Goal: Transaction & Acquisition: Purchase product/service

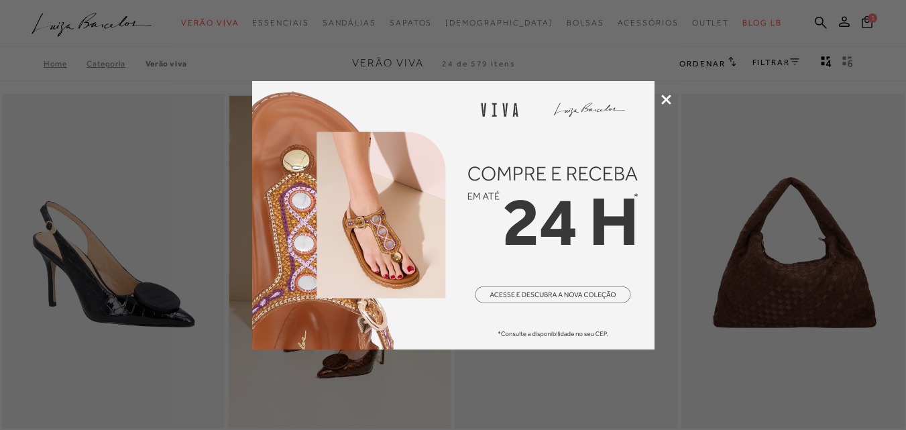
click at [662, 99] on icon at bounding box center [667, 100] width 10 height 10
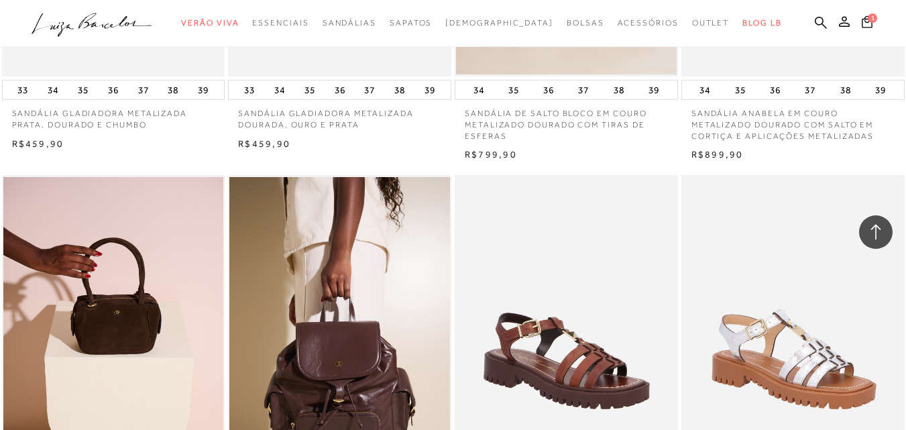
scroll to position [1045, 0]
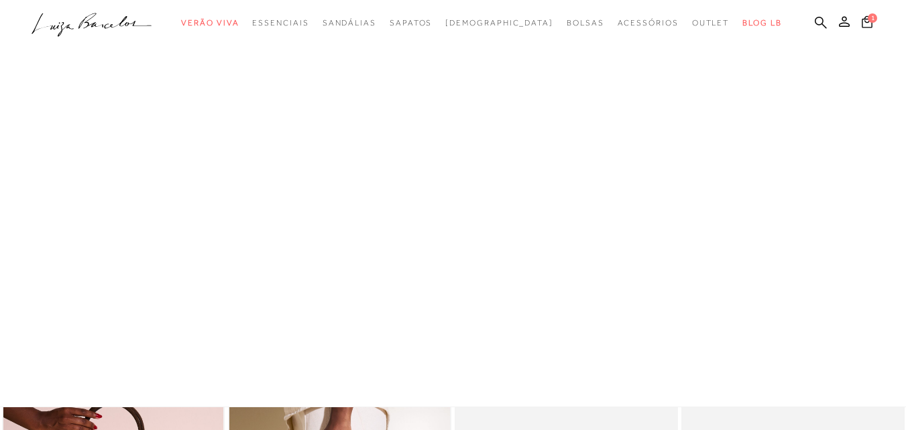
scroll to position [537, 0]
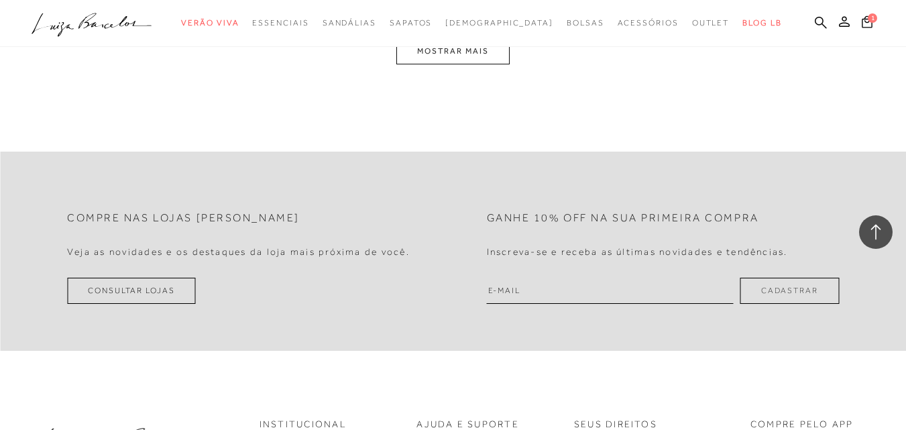
scroll to position [2617, 0]
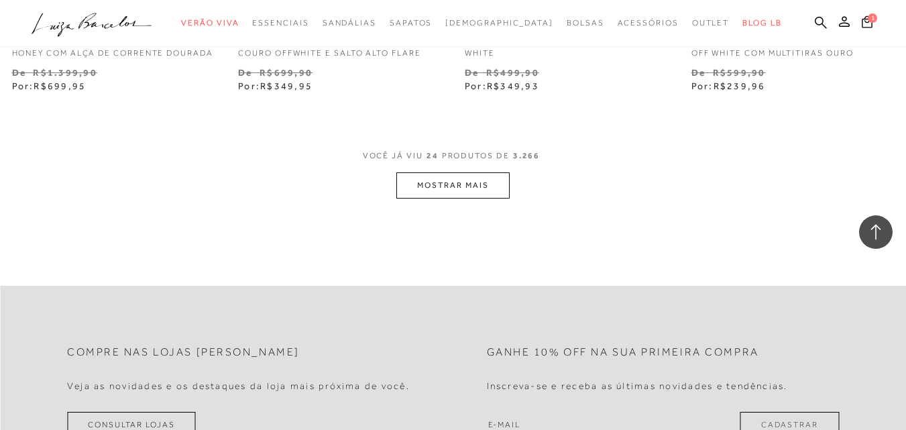
click at [427, 197] on button "MOSTRAR MAIS" at bounding box center [453, 185] width 113 height 26
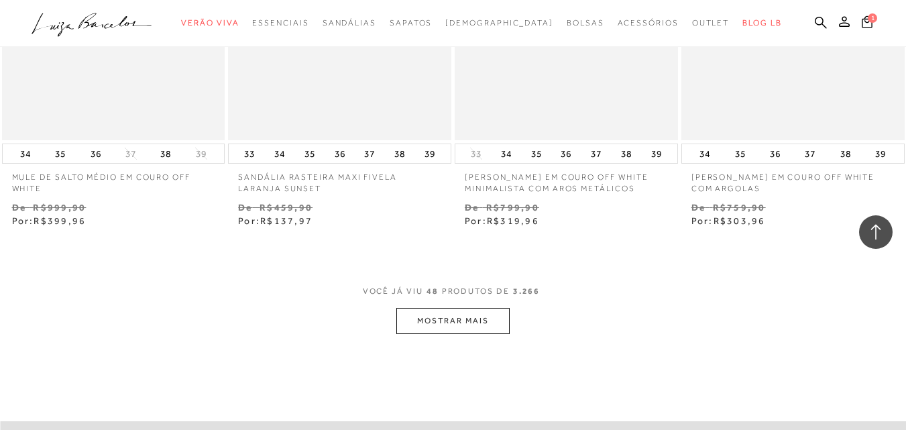
scroll to position [5167, 0]
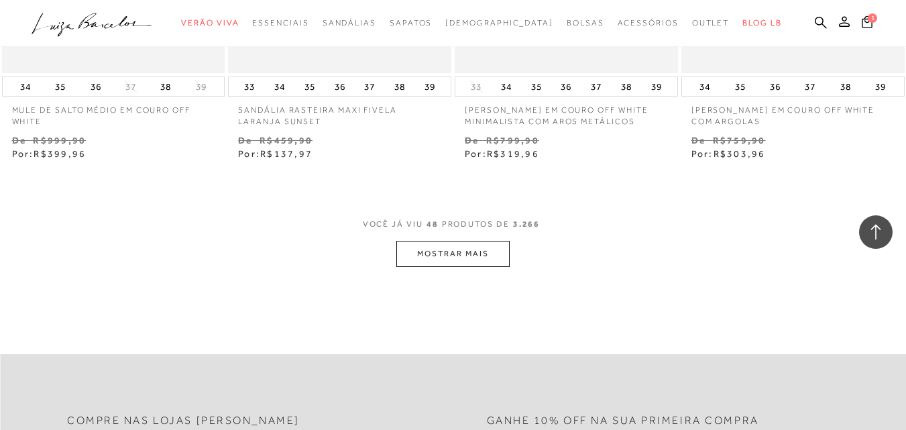
click at [439, 261] on button "MOSTRAR MAIS" at bounding box center [453, 254] width 113 height 26
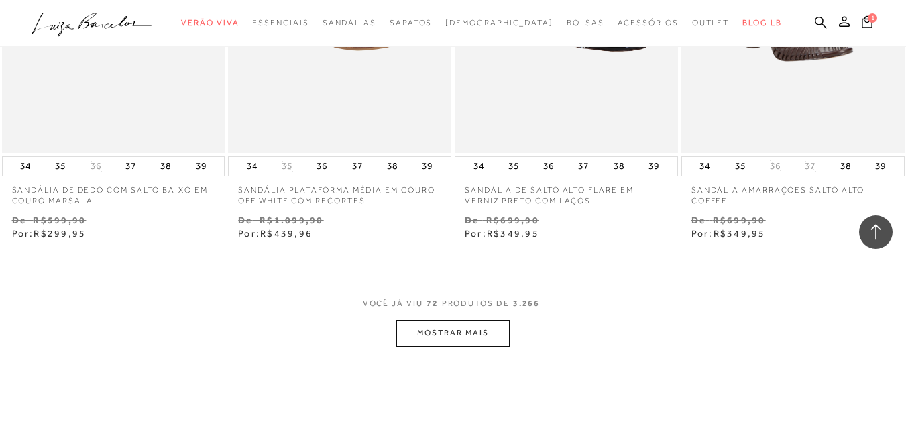
scroll to position [7783, 0]
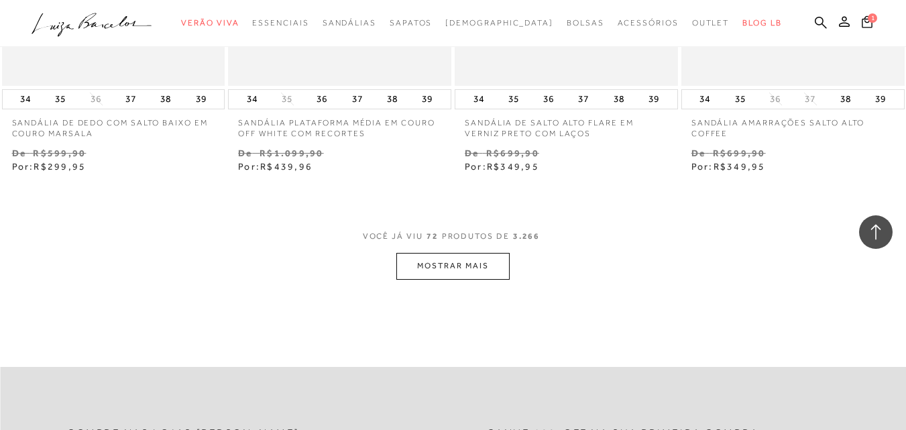
click at [463, 279] on button "MOSTRAR MAIS" at bounding box center [453, 266] width 113 height 26
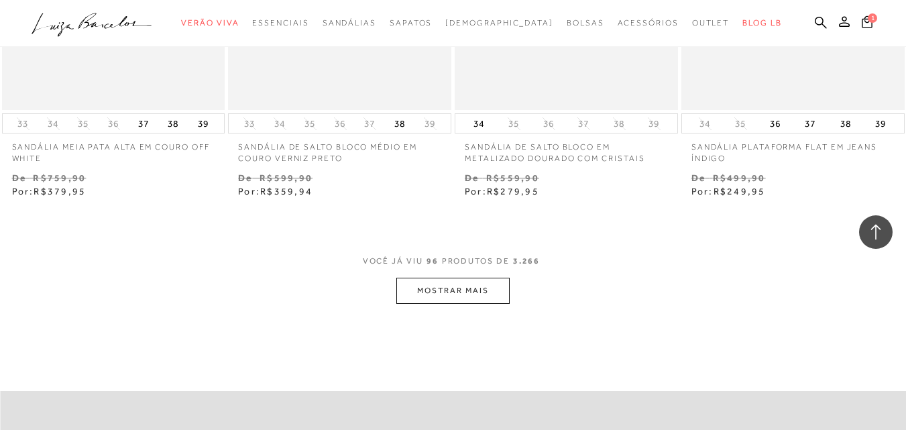
scroll to position [10400, 0]
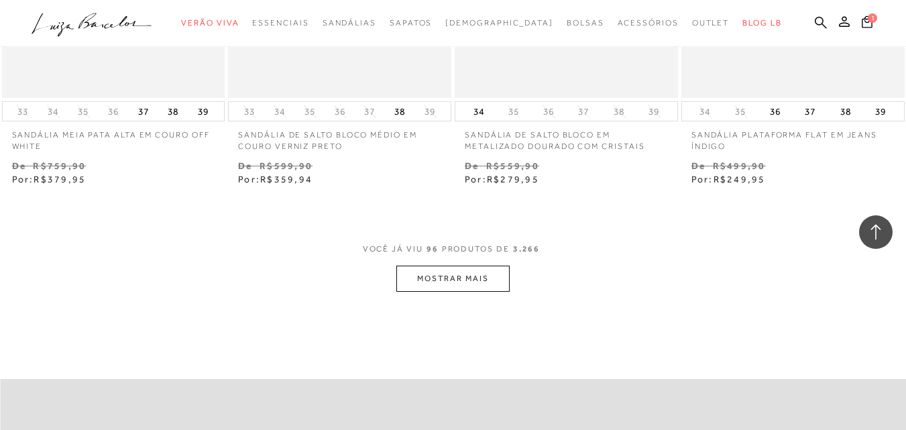
click at [478, 291] on button "MOSTRAR MAIS" at bounding box center [453, 279] width 113 height 26
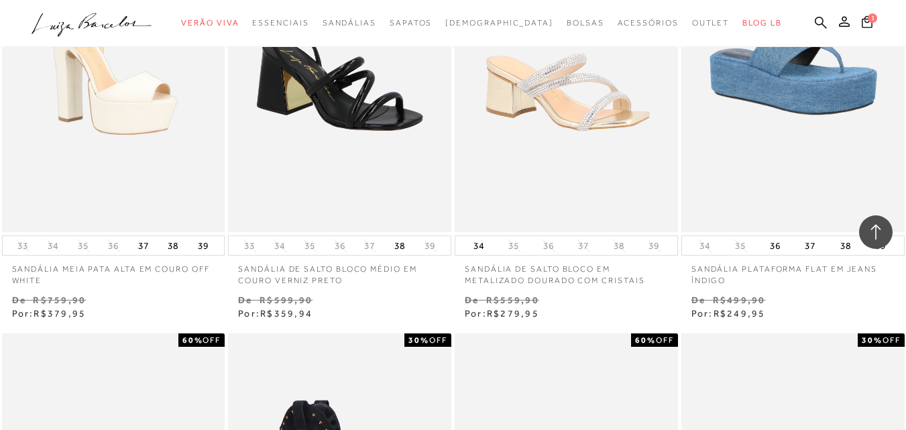
scroll to position [0, 0]
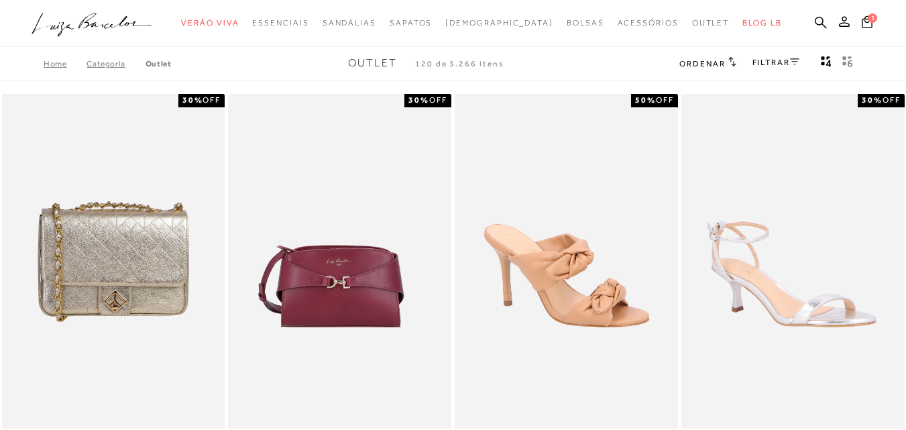
click at [780, 63] on link "FILTRAR" at bounding box center [776, 62] width 47 height 9
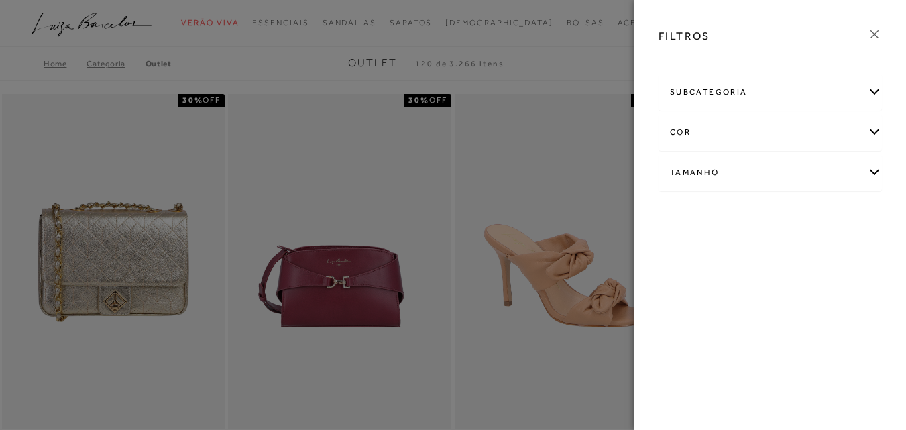
click at [719, 166] on div "Tamanho" at bounding box center [771, 173] width 222 height 36
click at [759, 327] on span "39" at bounding box center [768, 322] width 19 height 10
click at [756, 331] on input "39" at bounding box center [762, 324] width 13 height 13
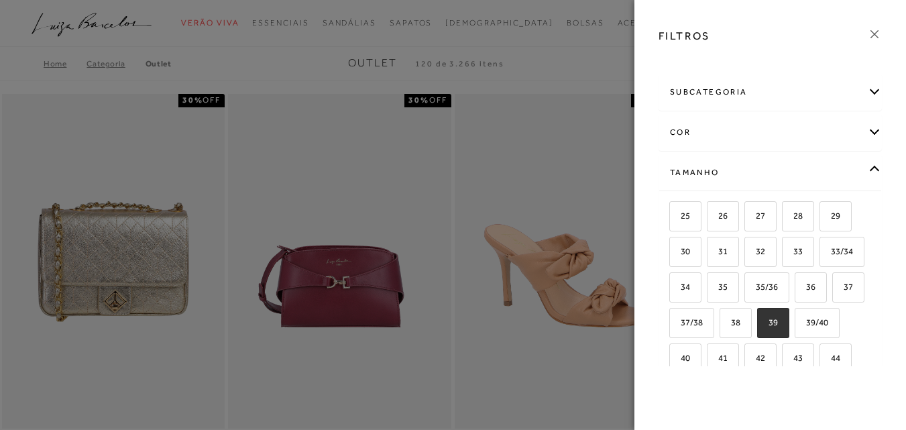
checkbox input "true"
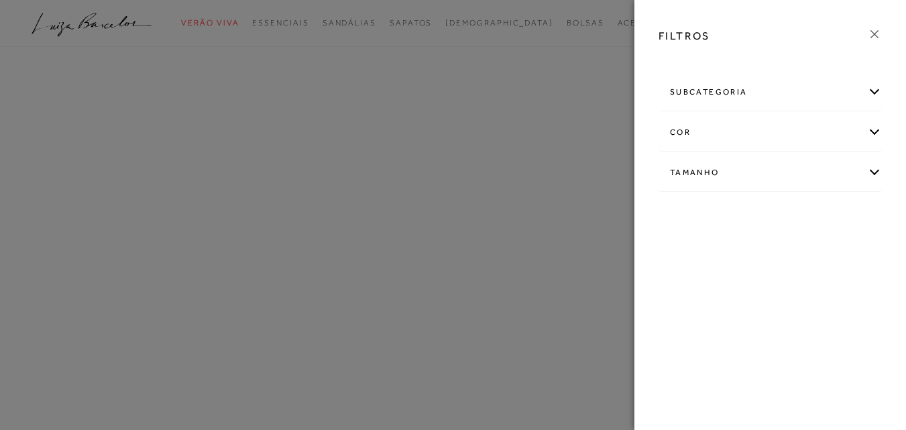
click at [876, 34] on icon at bounding box center [875, 34] width 15 height 15
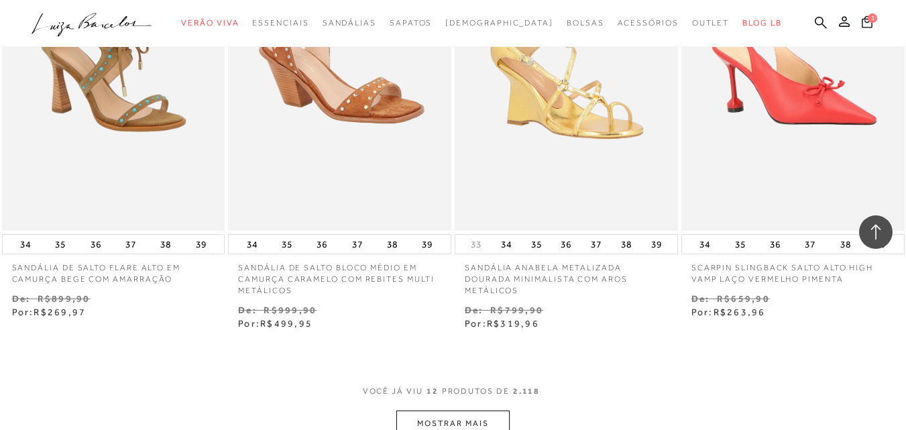
scroll to position [1208, 0]
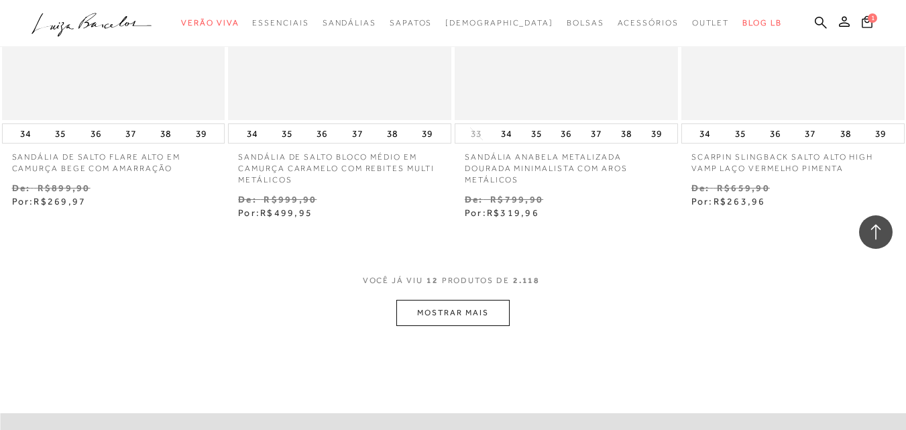
click at [461, 309] on button "MOSTRAR MAIS" at bounding box center [453, 313] width 113 height 26
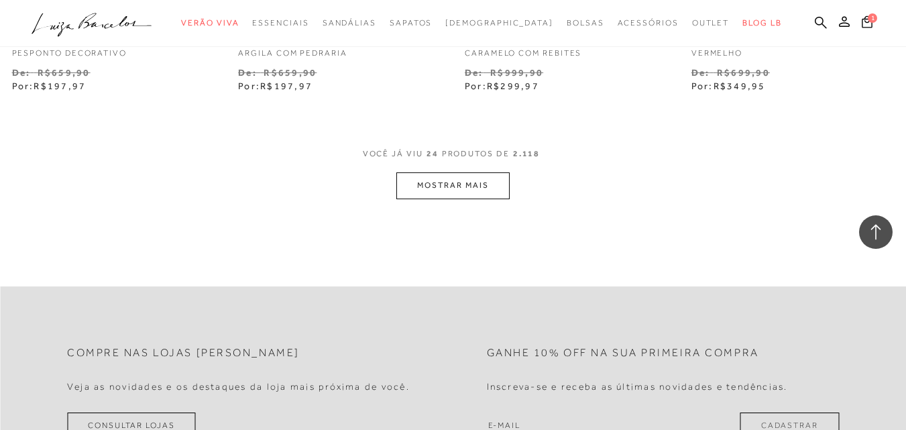
scroll to position [2684, 0]
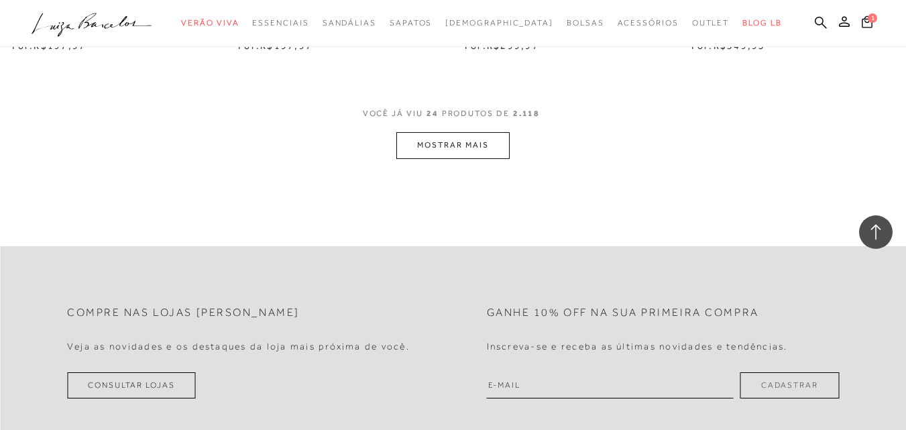
click at [433, 144] on button "MOSTRAR MAIS" at bounding box center [453, 145] width 113 height 26
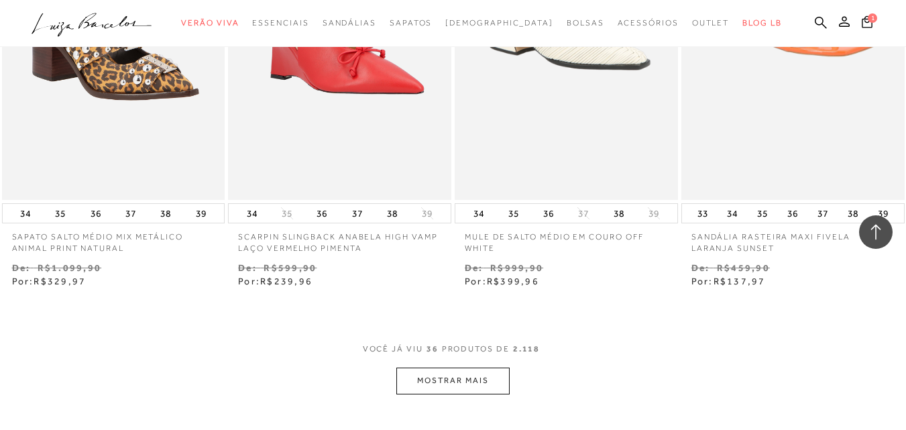
scroll to position [3892, 0]
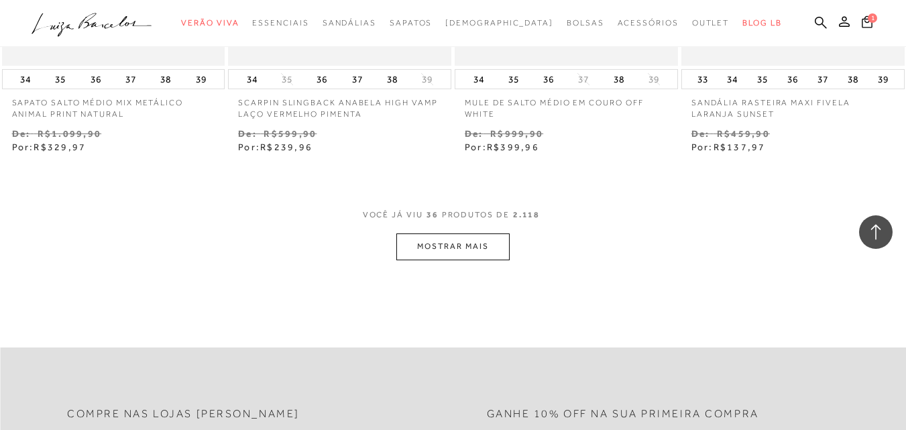
click at [440, 248] on button "MOSTRAR MAIS" at bounding box center [453, 246] width 113 height 26
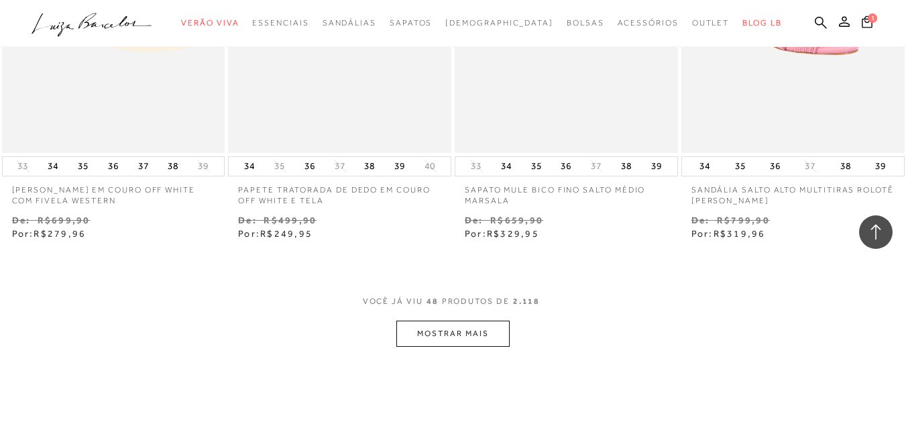
scroll to position [5167, 0]
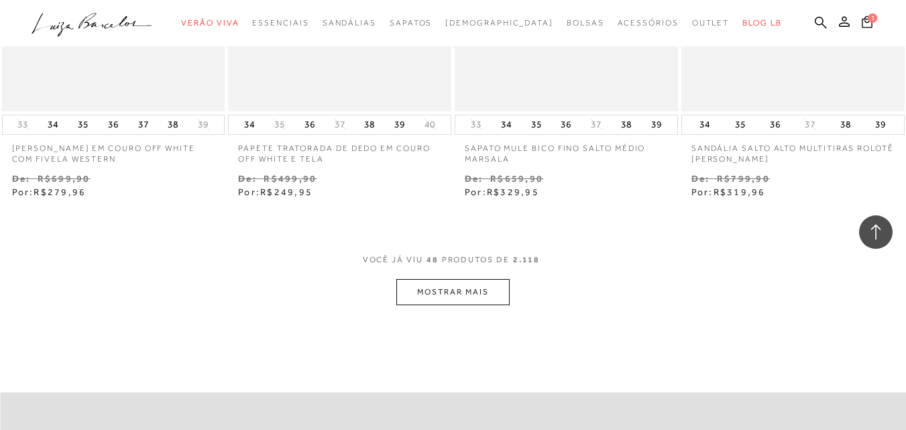
click at [440, 284] on button "MOSTRAR MAIS" at bounding box center [453, 292] width 113 height 26
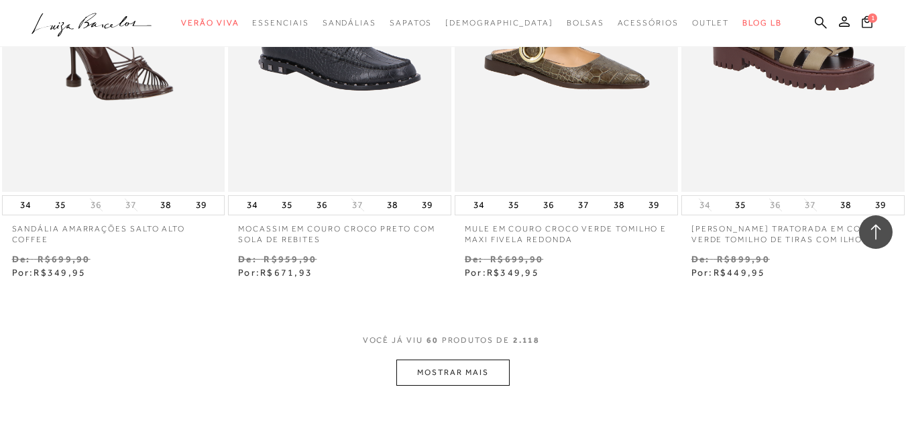
scroll to position [6441, 0]
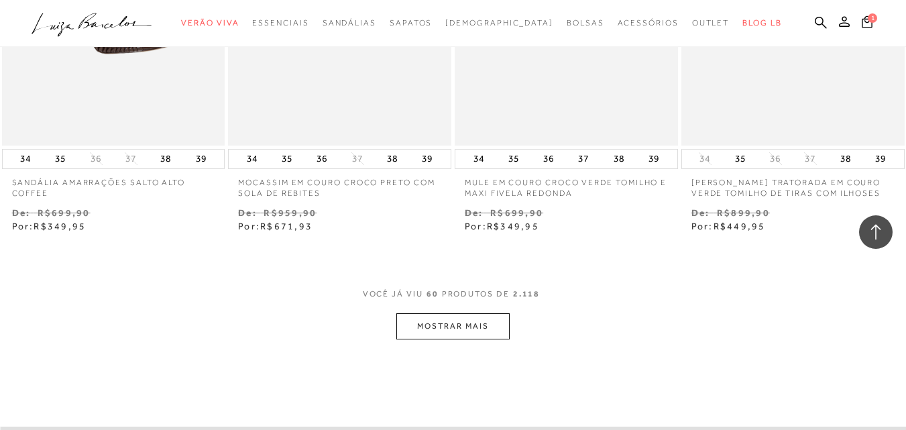
click at [470, 329] on button "MOSTRAR MAIS" at bounding box center [453, 326] width 113 height 26
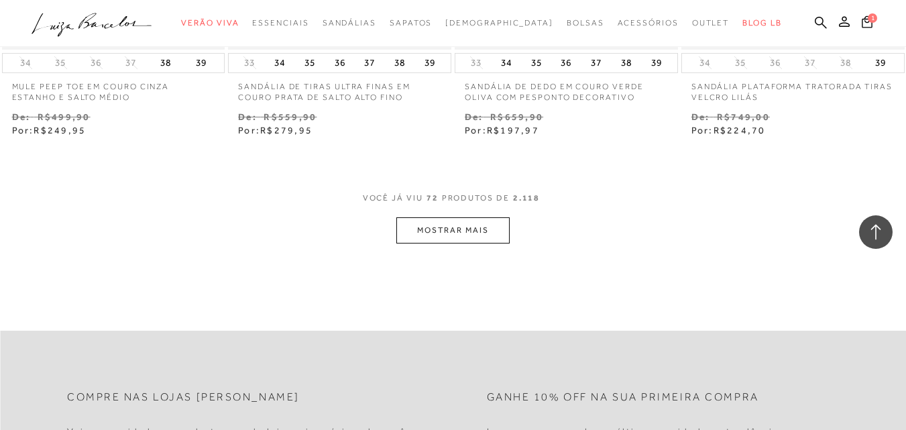
scroll to position [7850, 0]
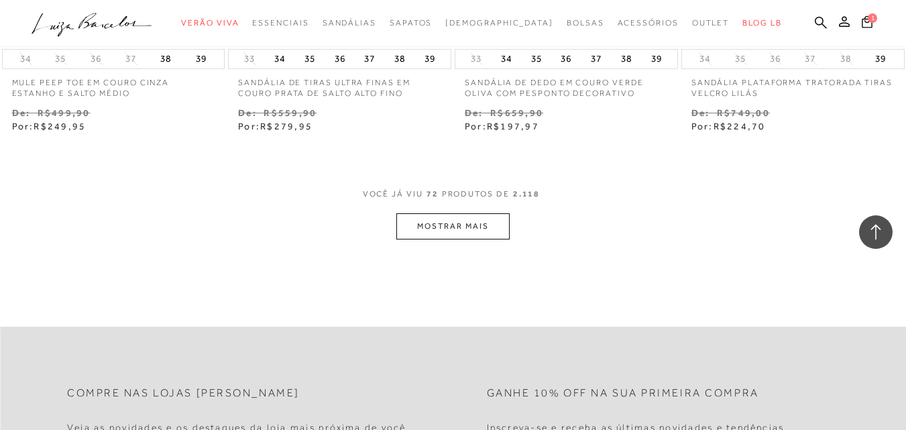
click at [445, 221] on button "MOSTRAR MAIS" at bounding box center [453, 226] width 113 height 26
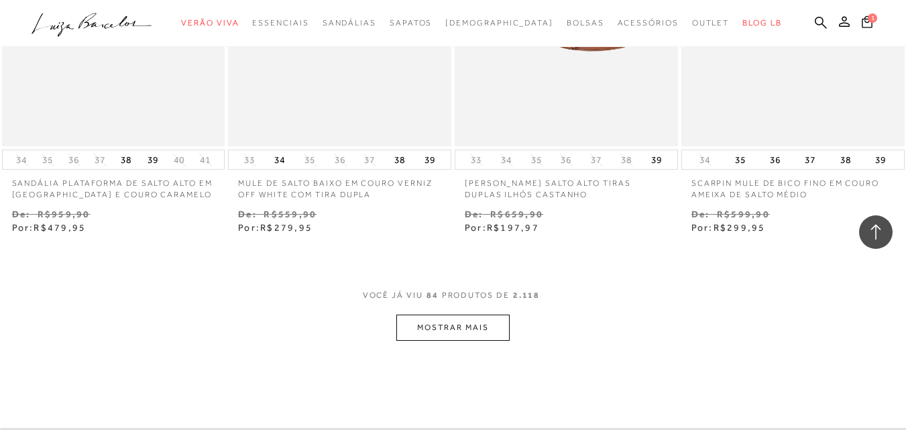
scroll to position [9125, 0]
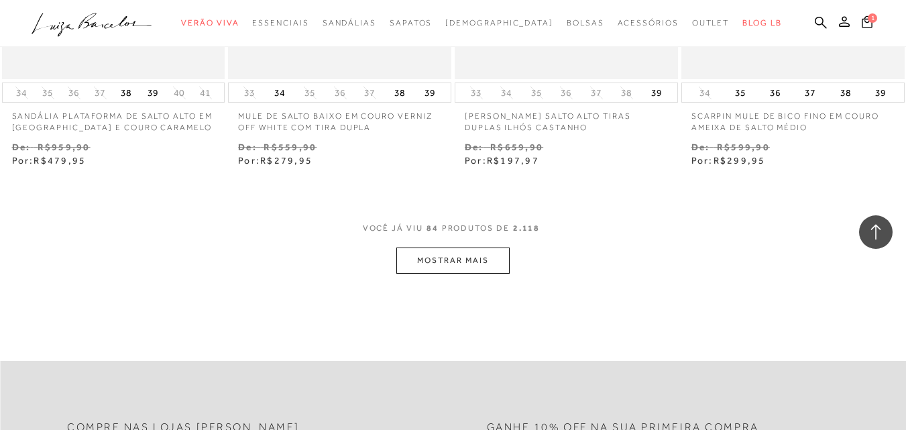
click at [436, 253] on button "MOSTRAR MAIS" at bounding box center [453, 261] width 113 height 26
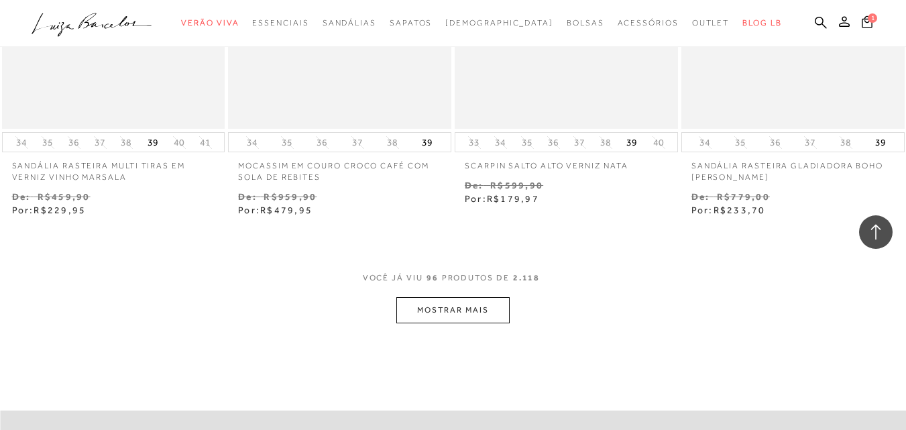
scroll to position [10400, 0]
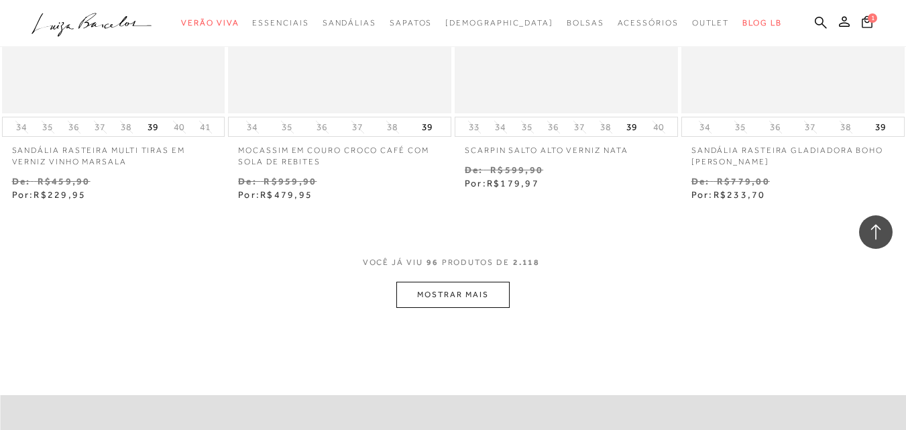
click at [438, 290] on button "MOSTRAR MAIS" at bounding box center [453, 295] width 113 height 26
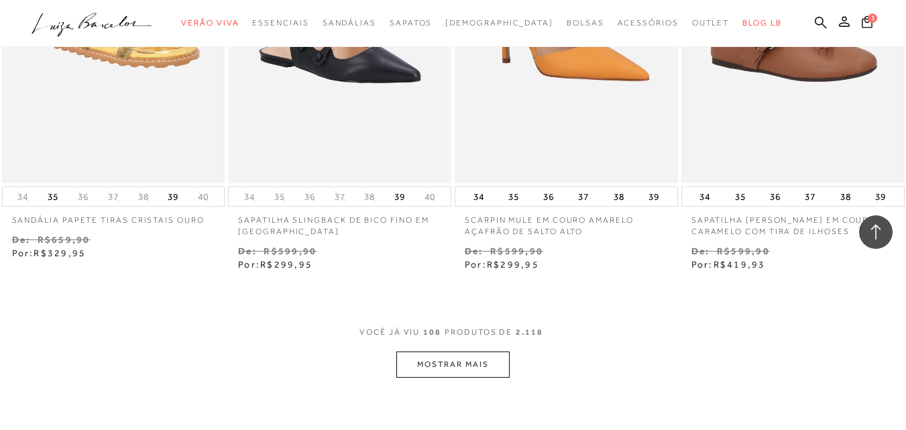
scroll to position [11675, 0]
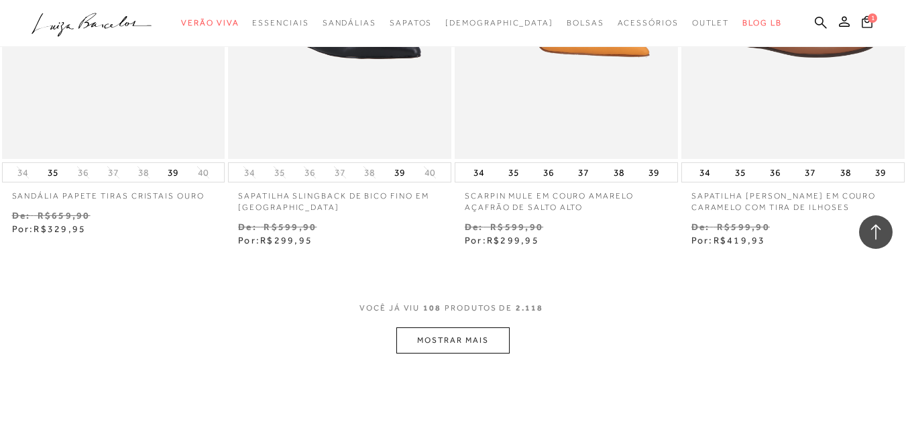
click at [476, 335] on button "MOSTRAR MAIS" at bounding box center [453, 340] width 113 height 26
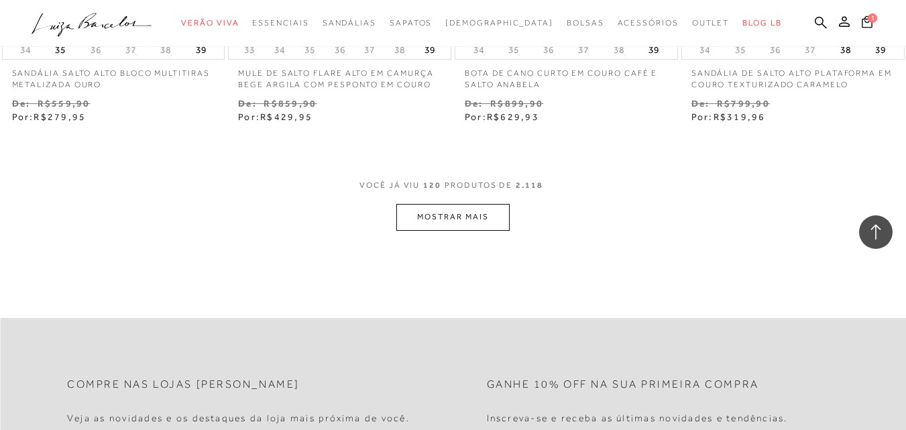
scroll to position [13151, 0]
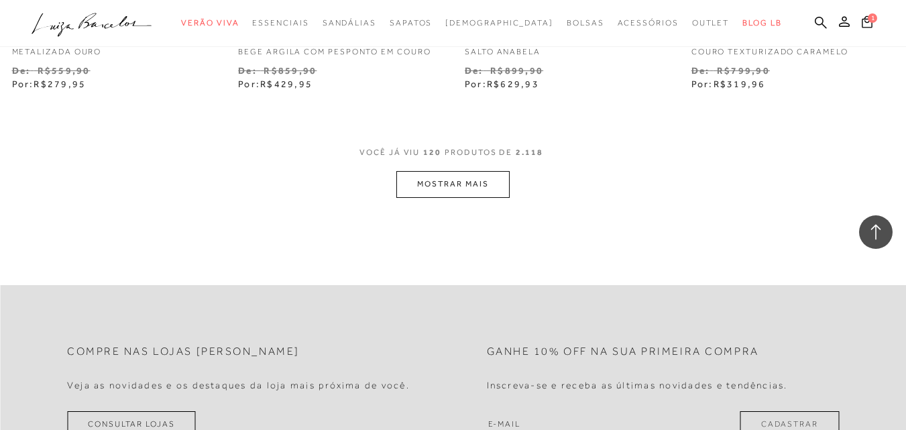
click at [498, 180] on button "MOSTRAR MAIS" at bounding box center [453, 184] width 113 height 26
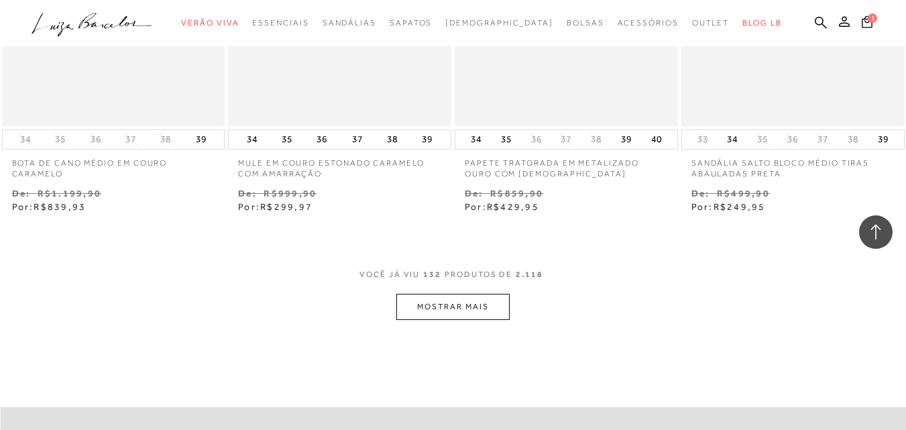
scroll to position [14359, 0]
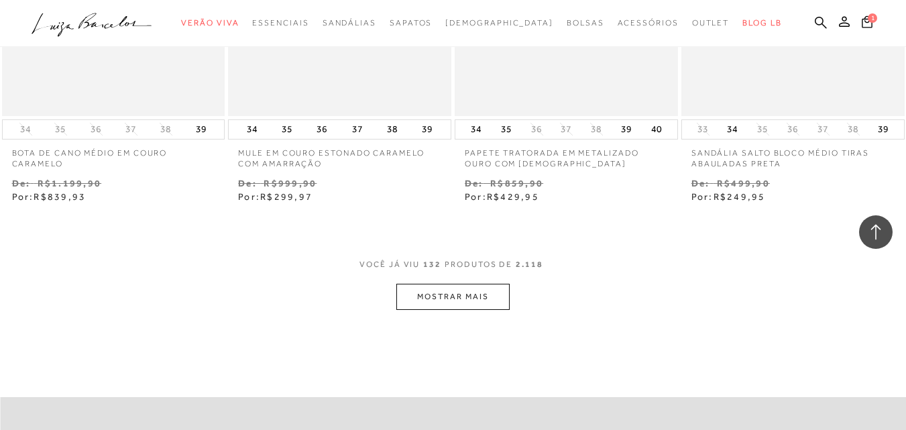
click at [440, 297] on button "MOSTRAR MAIS" at bounding box center [453, 297] width 113 height 26
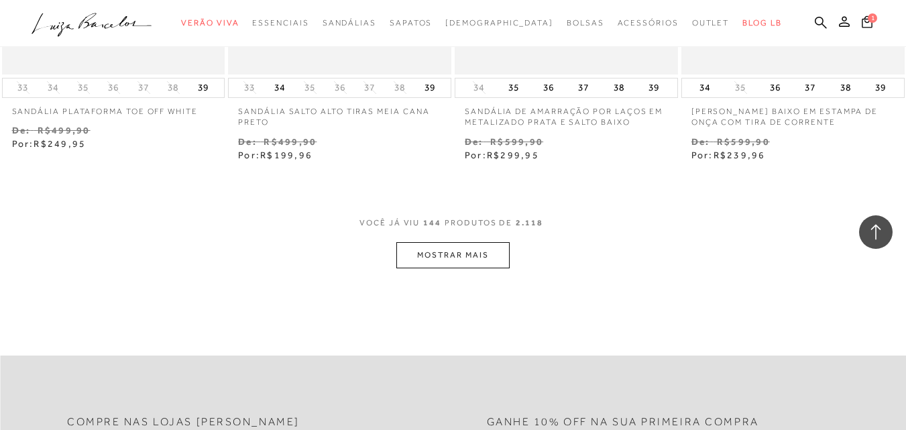
scroll to position [15768, 0]
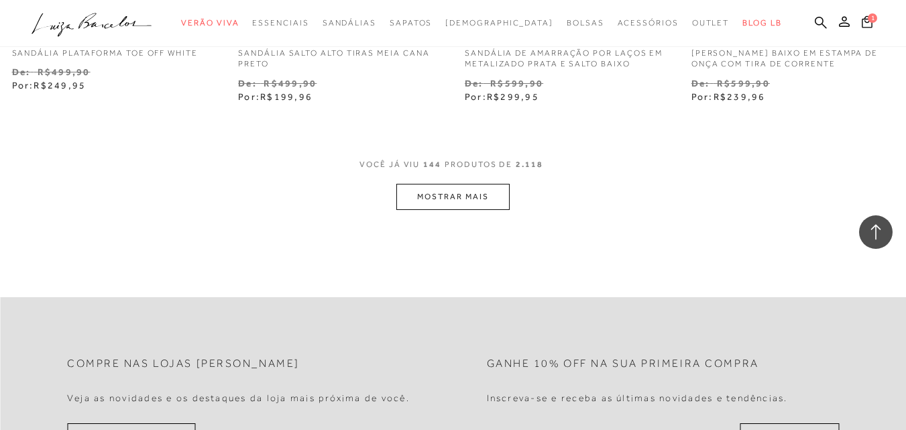
click at [449, 210] on button "MOSTRAR MAIS" at bounding box center [453, 197] width 113 height 26
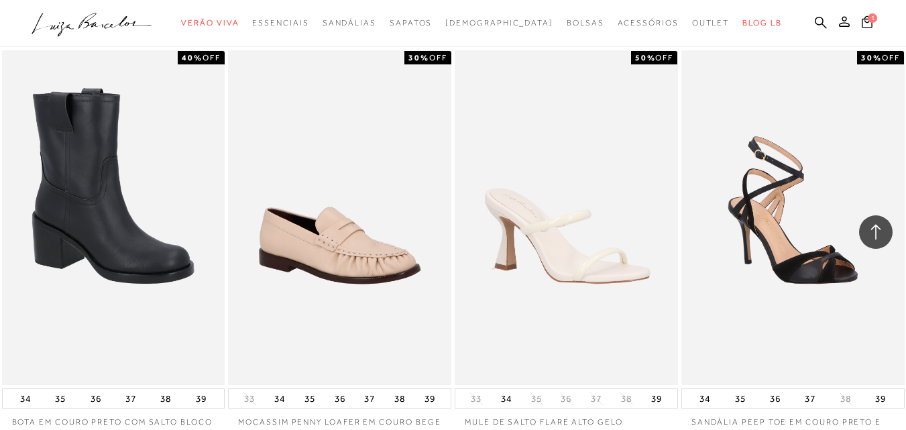
scroll to position [17110, 0]
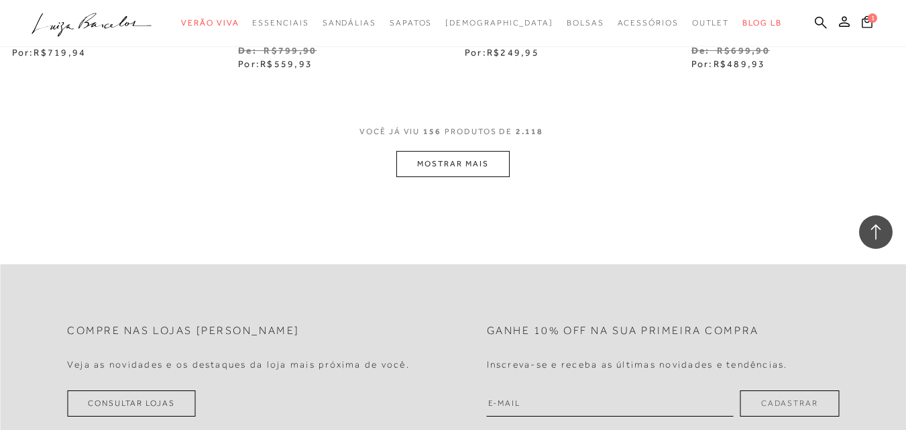
click at [482, 168] on button "MOSTRAR MAIS" at bounding box center [453, 164] width 113 height 26
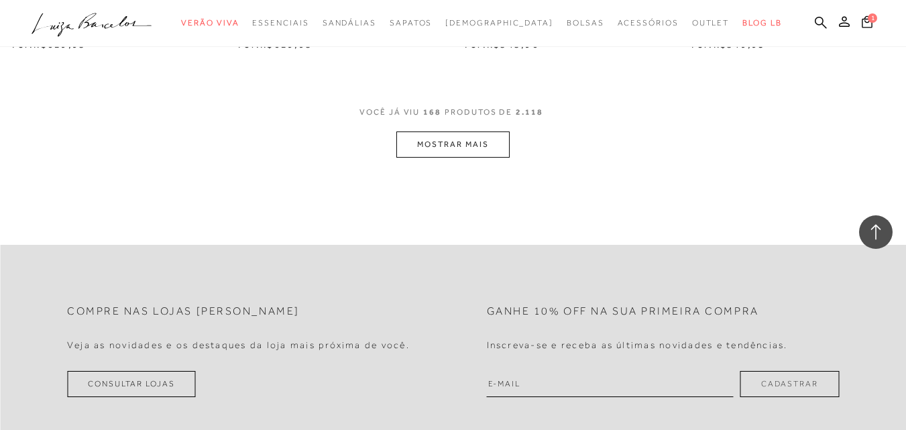
scroll to position [18452, 0]
click at [499, 155] on button "MOSTRAR MAIS" at bounding box center [453, 142] width 113 height 26
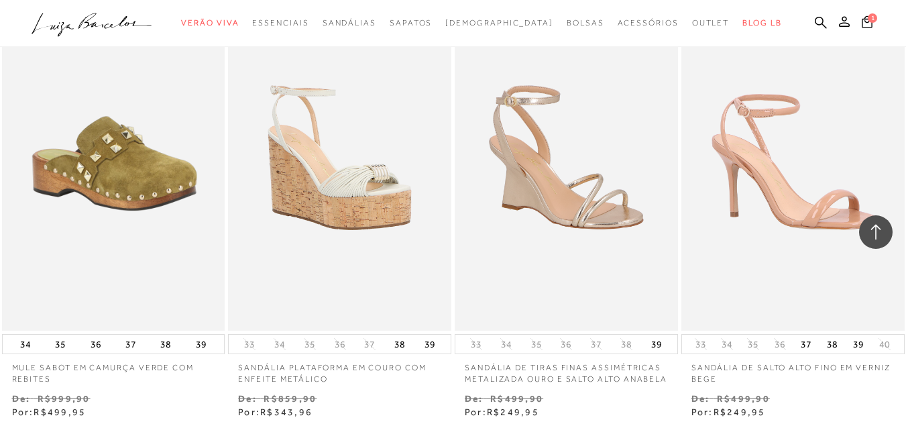
scroll to position [19660, 0]
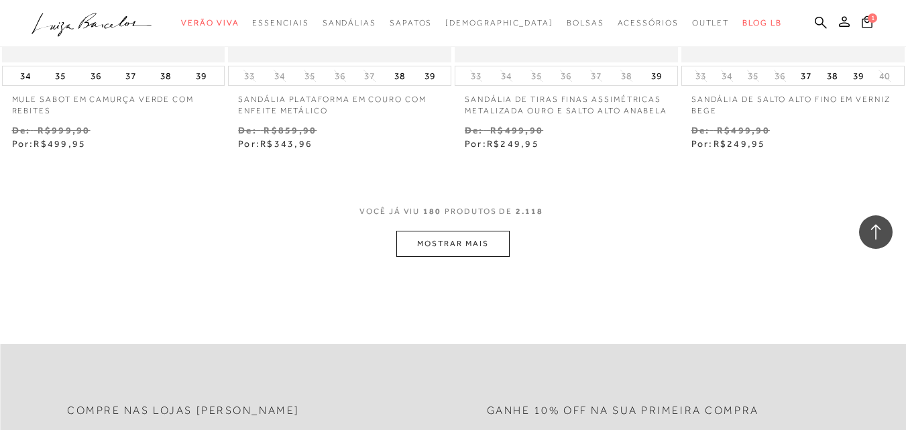
click at [447, 257] on button "MOSTRAR MAIS" at bounding box center [453, 244] width 113 height 26
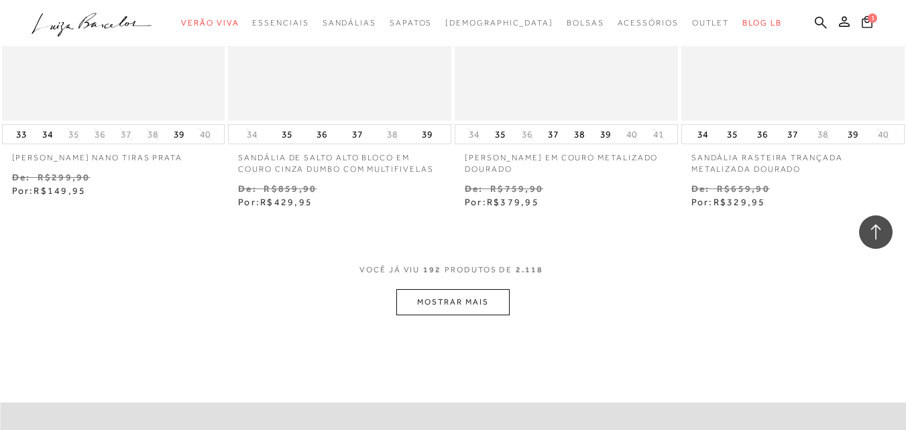
scroll to position [20934, 0]
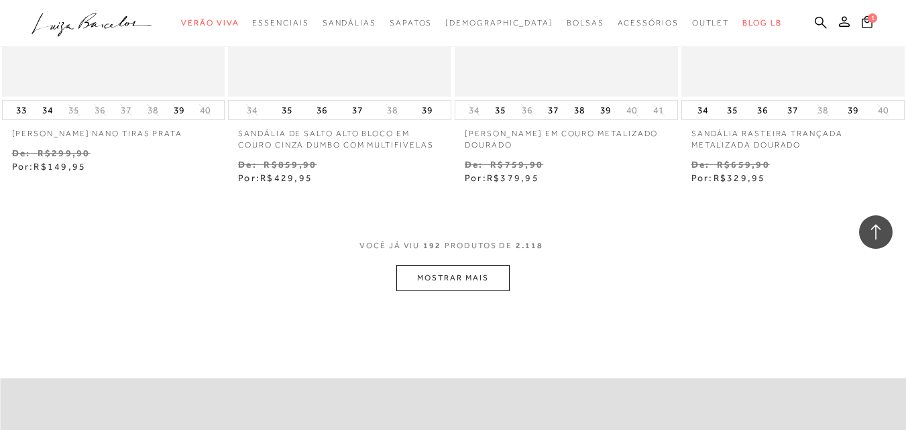
click at [486, 291] on button "MOSTRAR MAIS" at bounding box center [453, 278] width 113 height 26
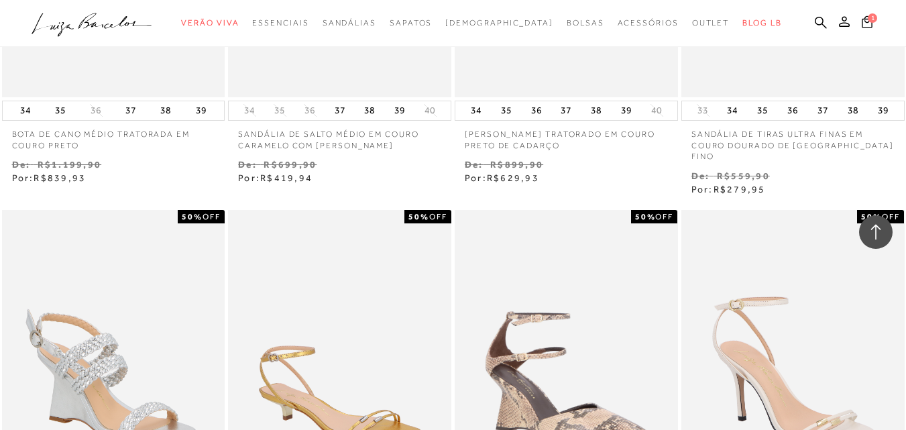
scroll to position [21941, 0]
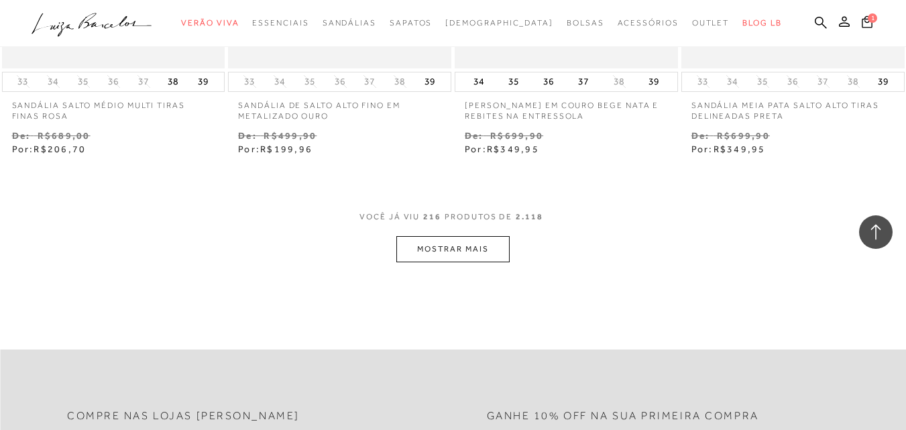
scroll to position [23618, 0]
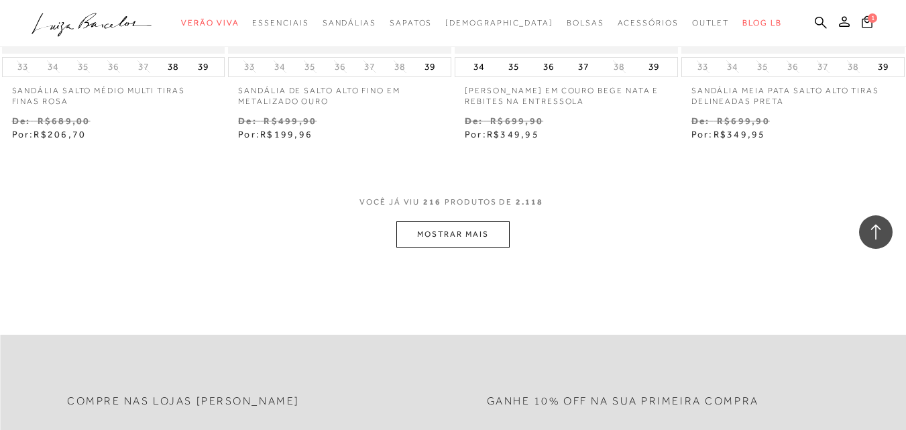
click at [462, 243] on button "MOSTRAR MAIS" at bounding box center [453, 234] width 113 height 26
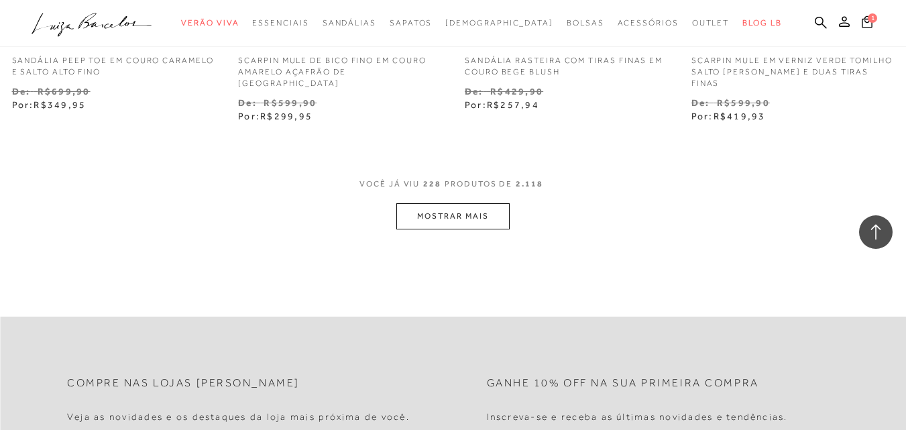
scroll to position [25027, 0]
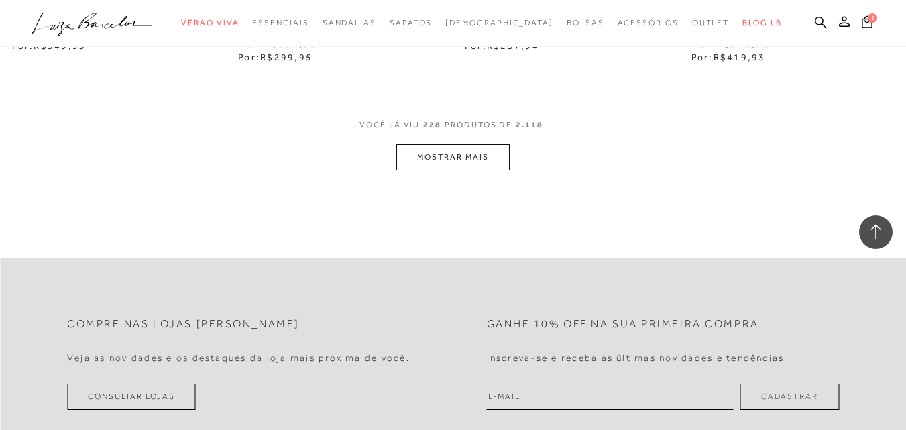
click at [481, 163] on button "MOSTRAR MAIS" at bounding box center [453, 157] width 113 height 26
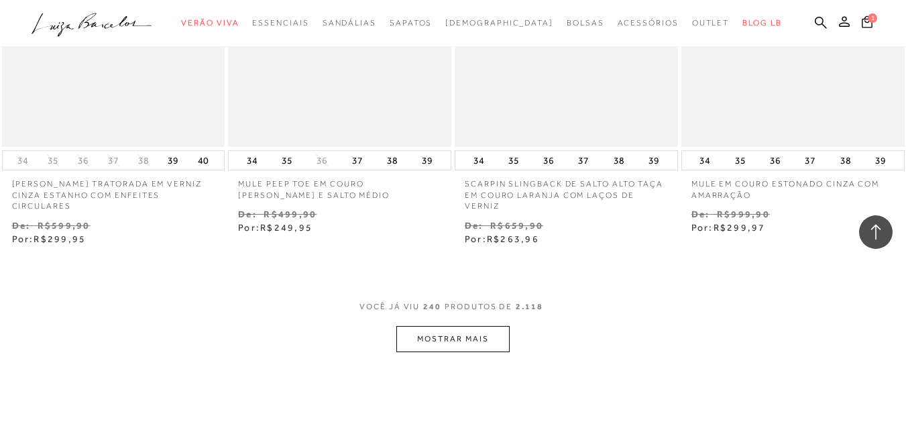
scroll to position [26235, 0]
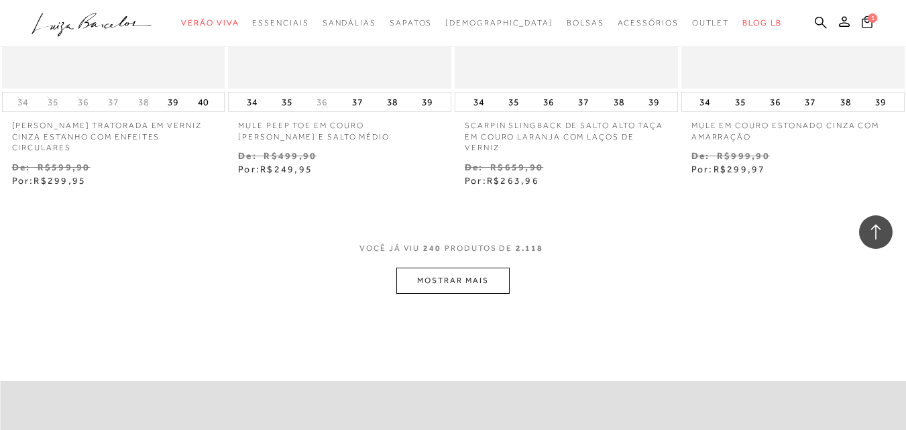
click at [465, 289] on button "MOSTRAR MAIS" at bounding box center [453, 281] width 113 height 26
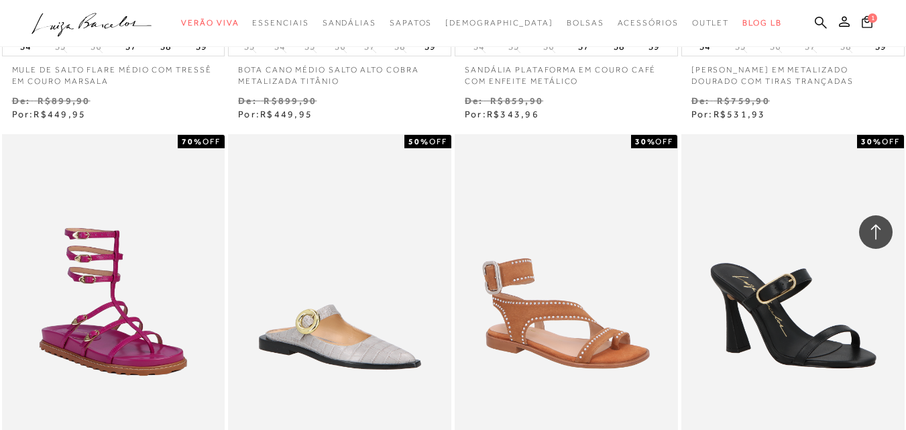
scroll to position [27510, 0]
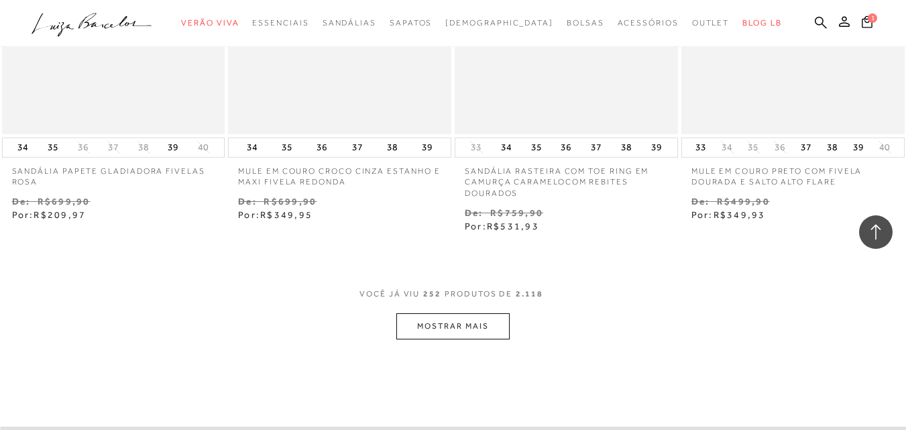
click at [452, 327] on button "MOSTRAR MAIS" at bounding box center [453, 326] width 113 height 26
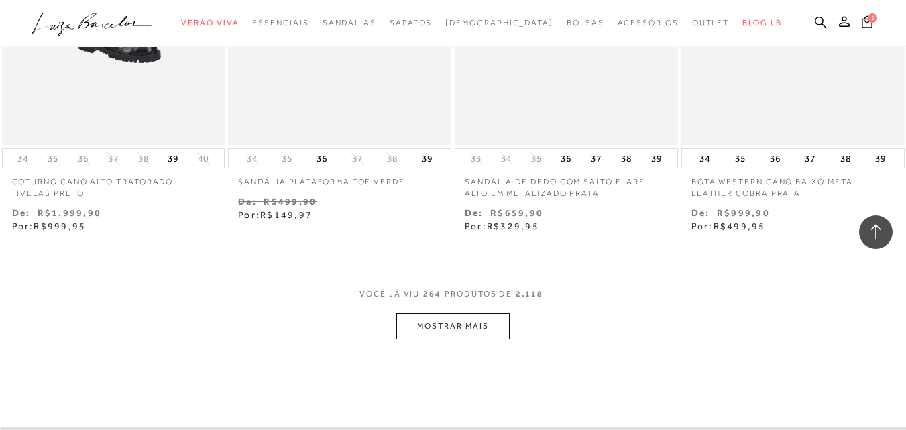
scroll to position [28919, 0]
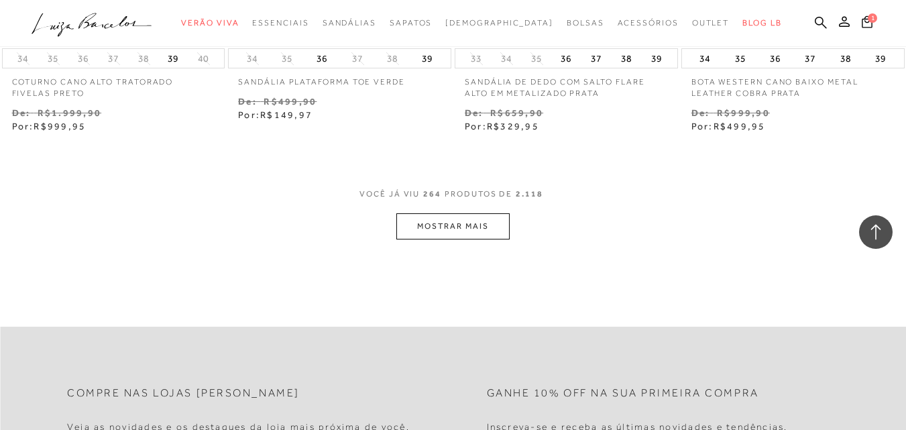
click at [453, 215] on button "MOSTRAR MAIS" at bounding box center [453, 226] width 113 height 26
click at [452, 229] on div at bounding box center [454, 227] width 5 height 7
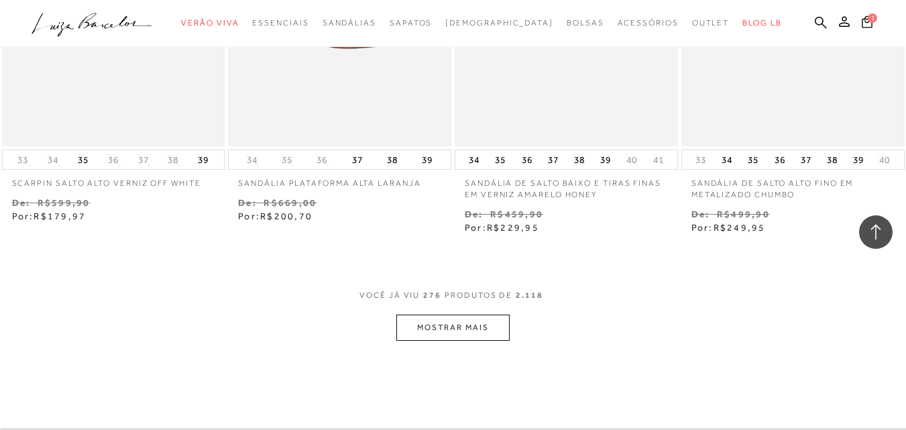
scroll to position [30128, 0]
click at [484, 313] on button "MOSTRAR MAIS" at bounding box center [453, 326] width 113 height 26
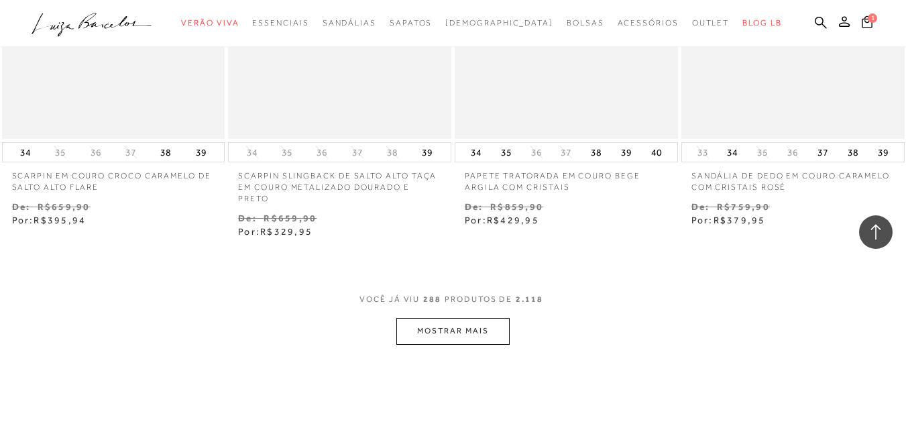
scroll to position [31469, 0]
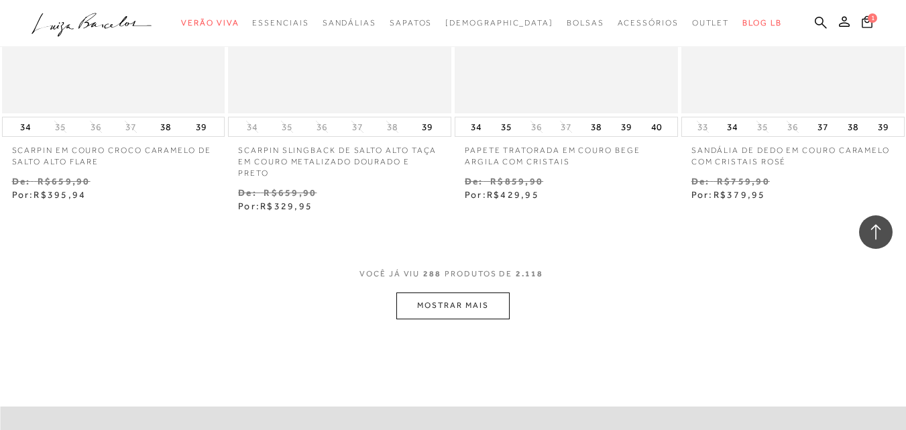
click at [482, 299] on button "MOSTRAR MAIS" at bounding box center [453, 306] width 113 height 26
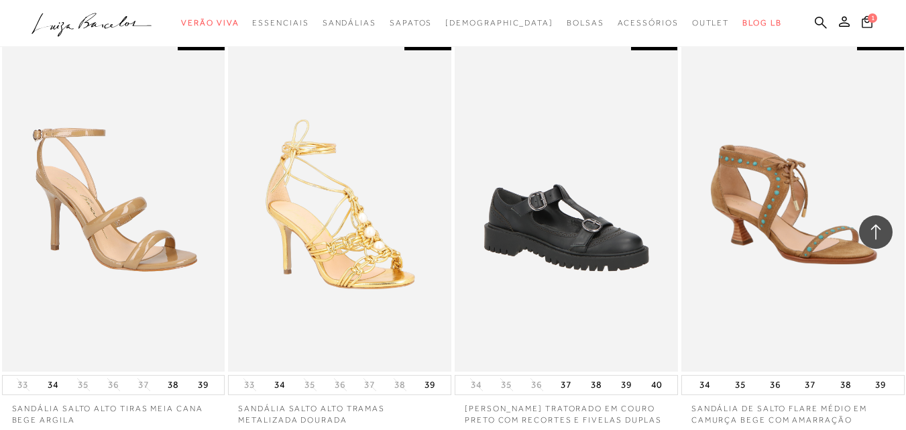
scroll to position [32811, 0]
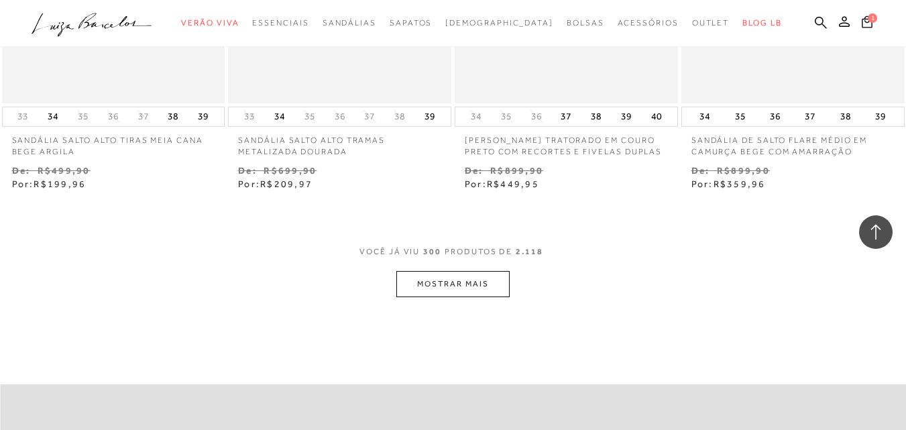
click at [474, 290] on button "MOSTRAR MAIS" at bounding box center [453, 284] width 113 height 26
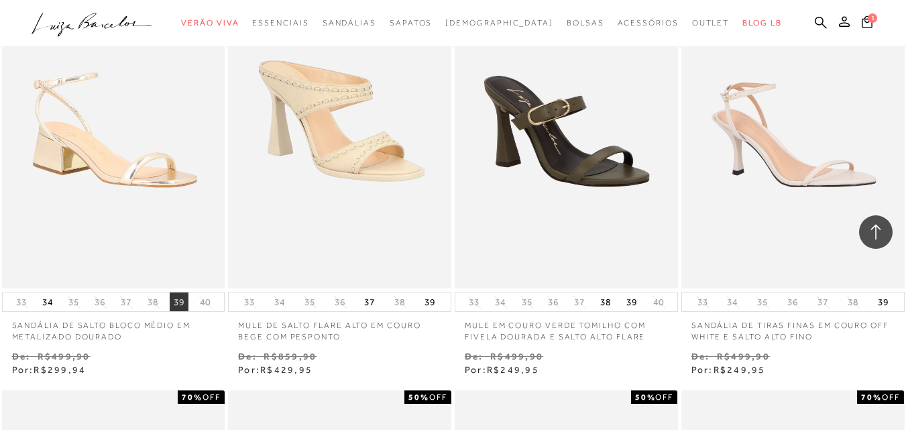
scroll to position [33482, 0]
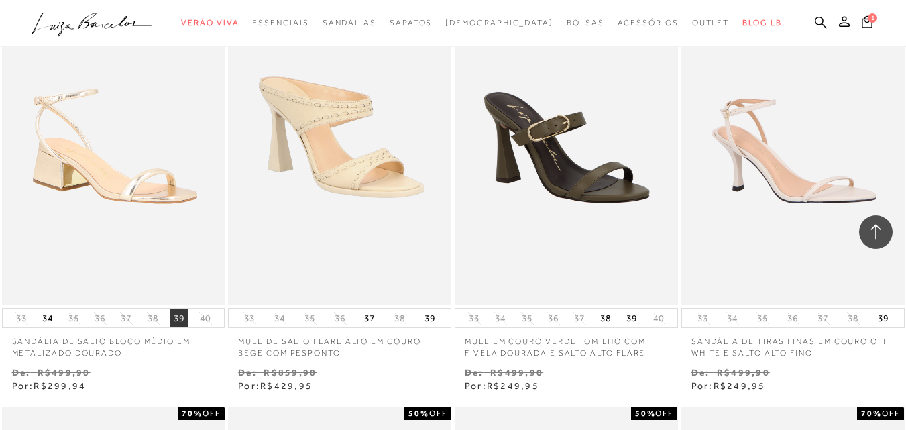
click at [180, 315] on button "39" at bounding box center [179, 318] width 19 height 19
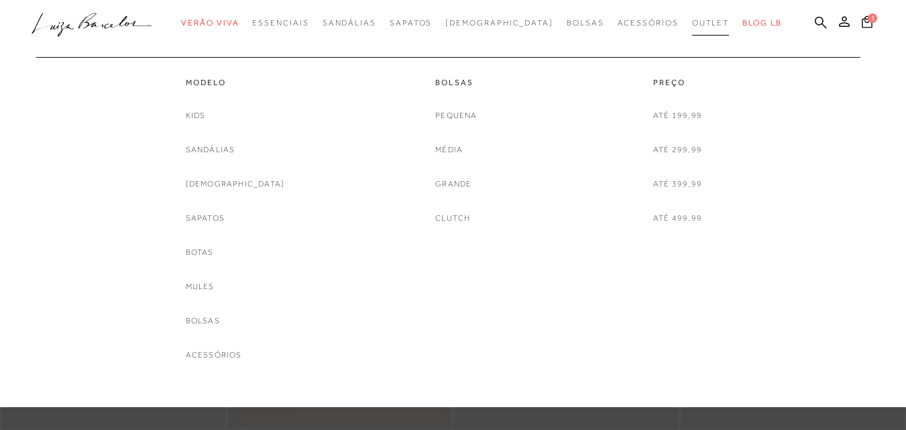
click at [692, 21] on span "Outlet" at bounding box center [711, 22] width 38 height 9
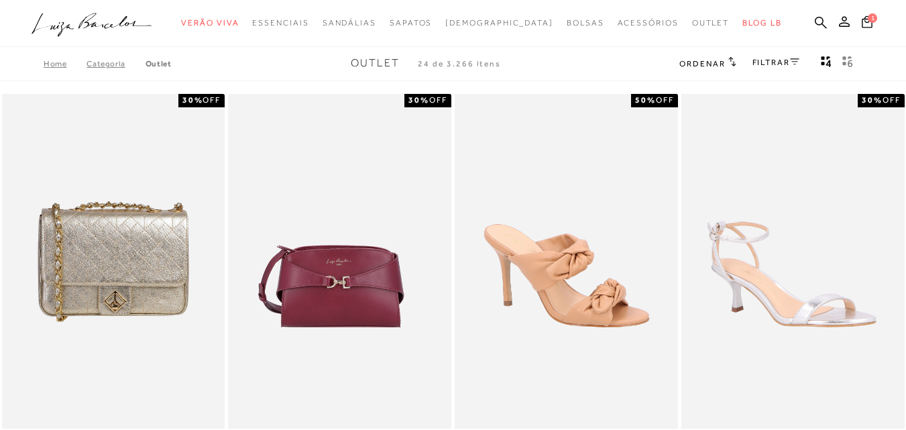
click at [780, 64] on link "FILTRAR" at bounding box center [776, 62] width 47 height 9
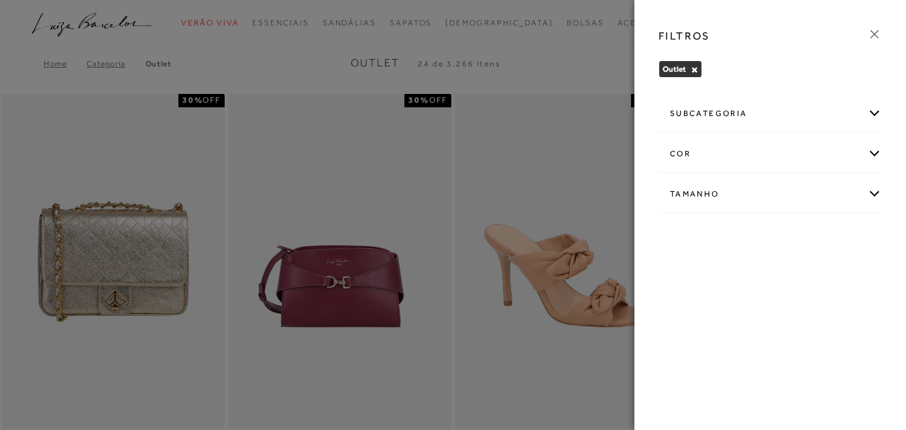
click at [692, 191] on div "Tamanho" at bounding box center [771, 194] width 222 height 36
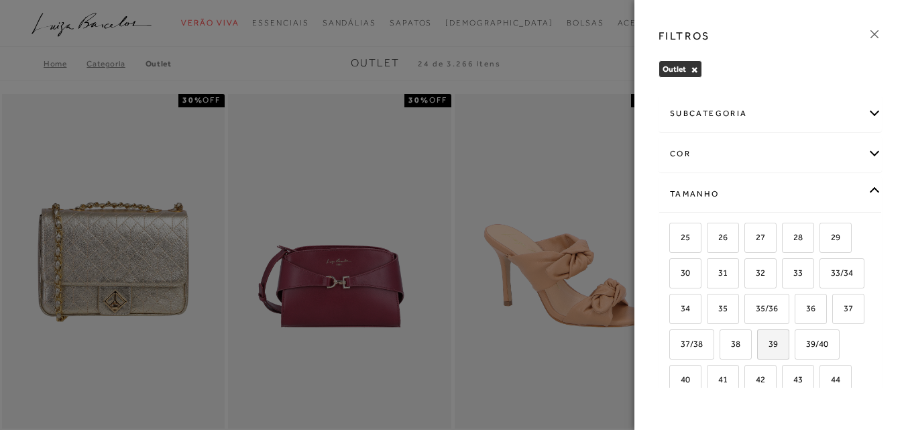
click at [759, 349] on span "39" at bounding box center [768, 344] width 19 height 10
click at [756, 353] on input "39" at bounding box center [762, 346] width 13 height 13
checkbox input "true"
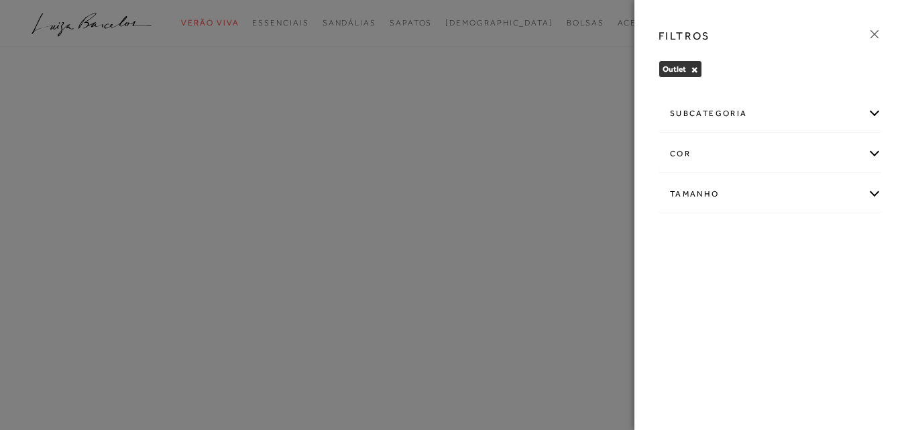
click at [600, 83] on div at bounding box center [453, 215] width 906 height 430
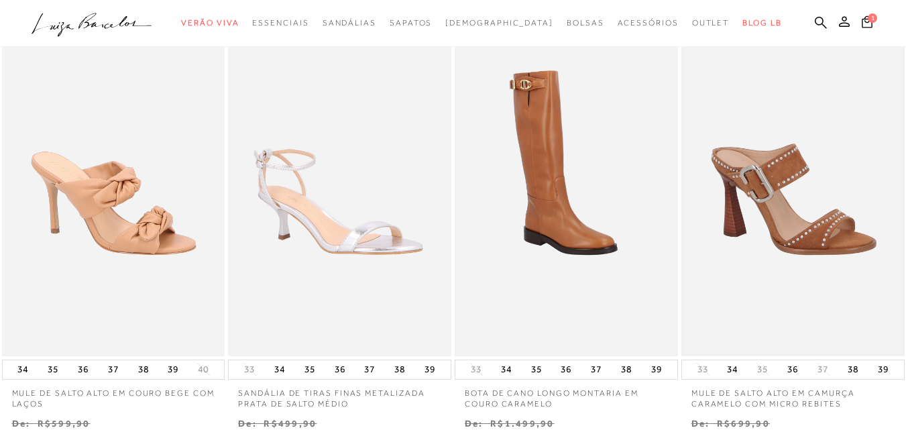
scroll to position [0, 0]
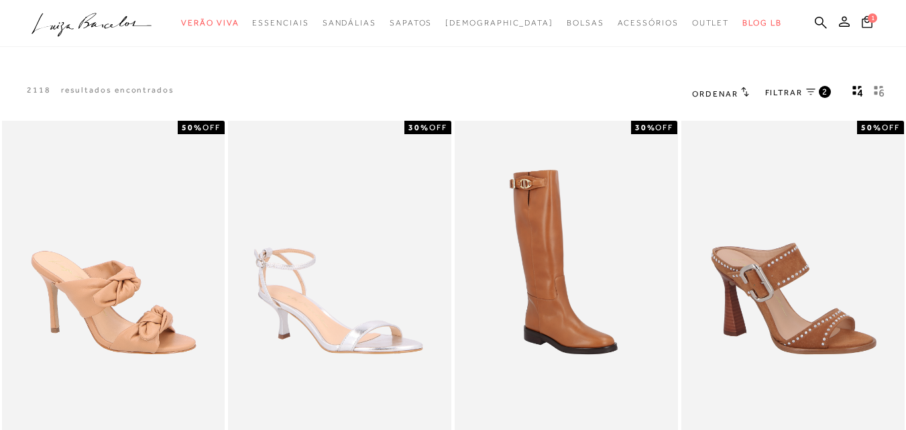
click at [783, 98] on span "FILTRAR" at bounding box center [785, 92] width 38 height 11
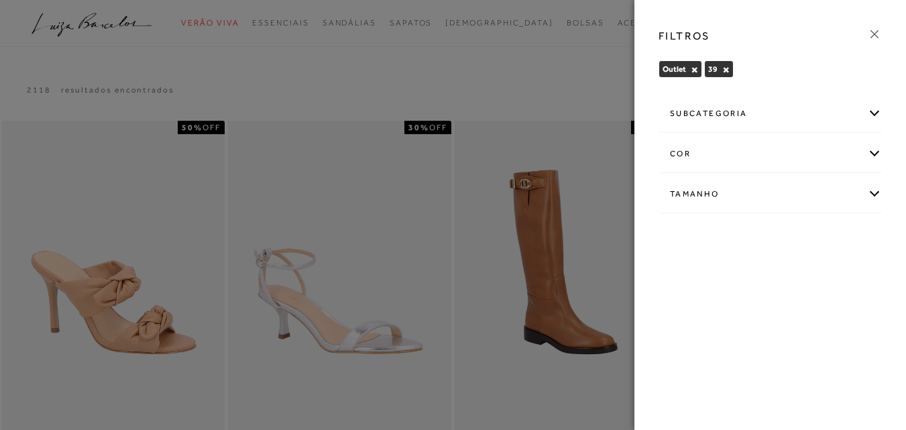
click at [739, 117] on div "subcategoria" at bounding box center [771, 114] width 222 height 36
click at [689, 154] on span "Modelo" at bounding box center [684, 150] width 28 height 10
click at [733, 115] on div "subcategoria" at bounding box center [771, 114] width 222 height 36
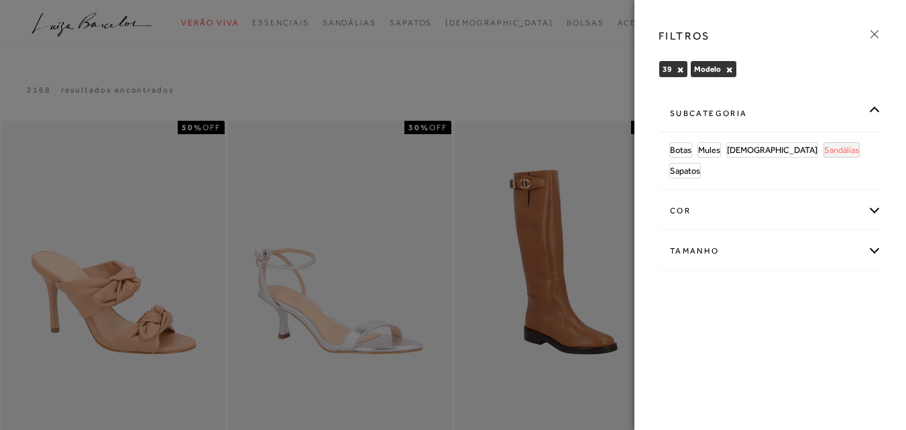
click at [825, 146] on span "Sandálias" at bounding box center [842, 150] width 35 height 10
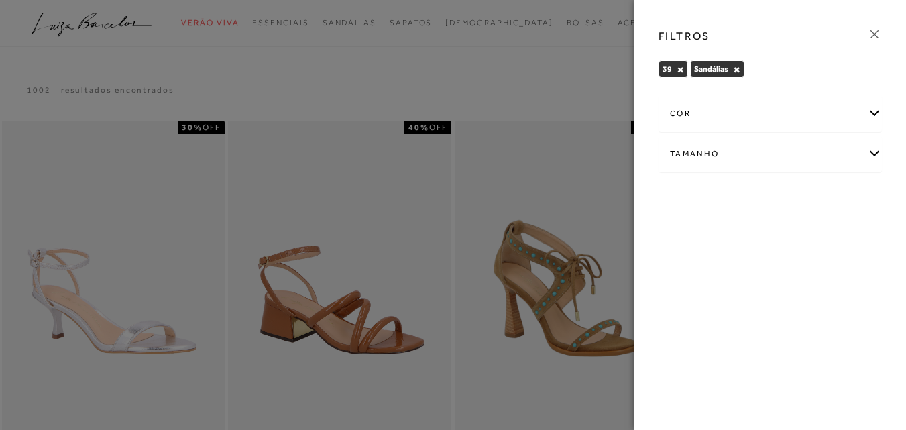
click at [588, 61] on div at bounding box center [453, 215] width 906 height 430
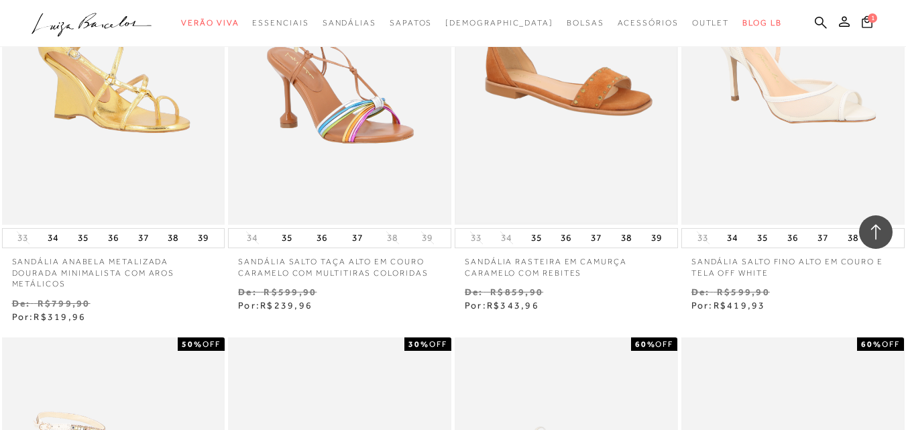
scroll to position [1275, 0]
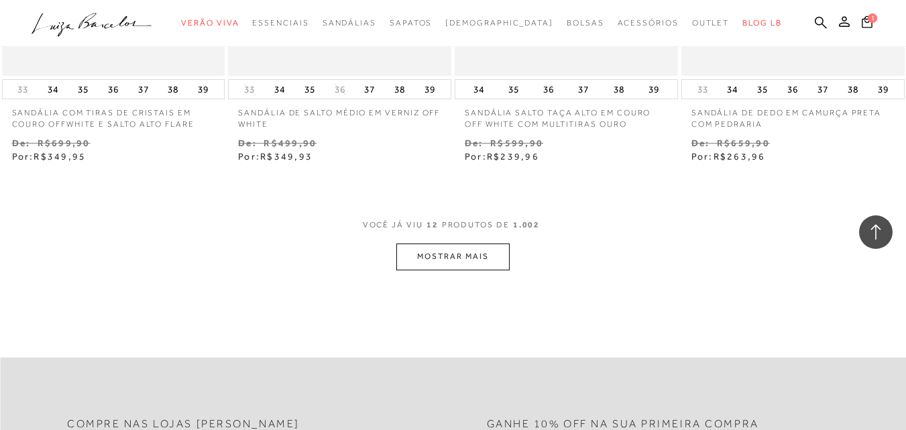
click at [437, 262] on button "MOSTRAR MAIS" at bounding box center [453, 257] width 113 height 26
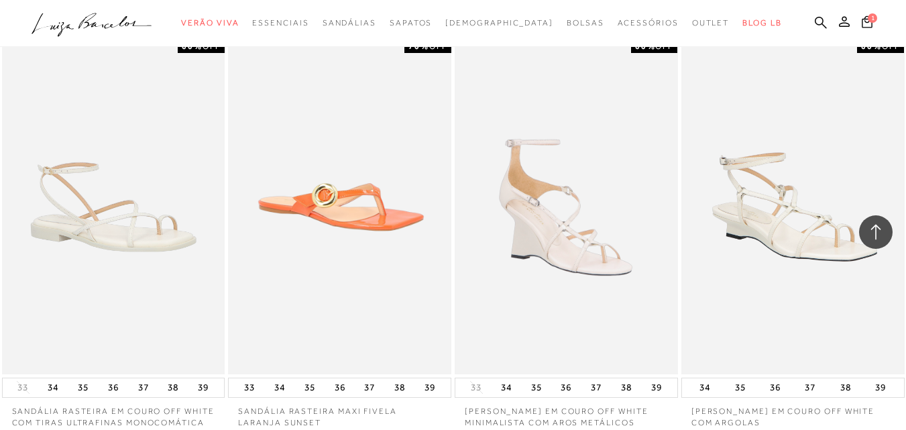
scroll to position [2617, 0]
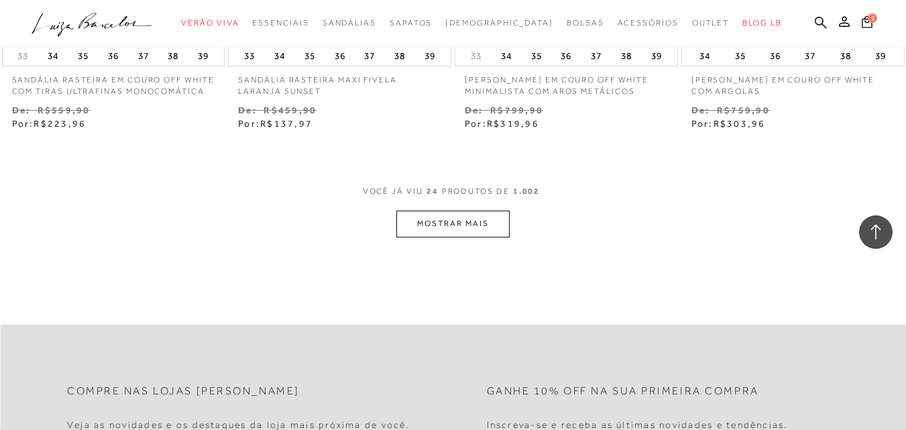
click at [480, 221] on button "MOSTRAR MAIS" at bounding box center [453, 224] width 113 height 26
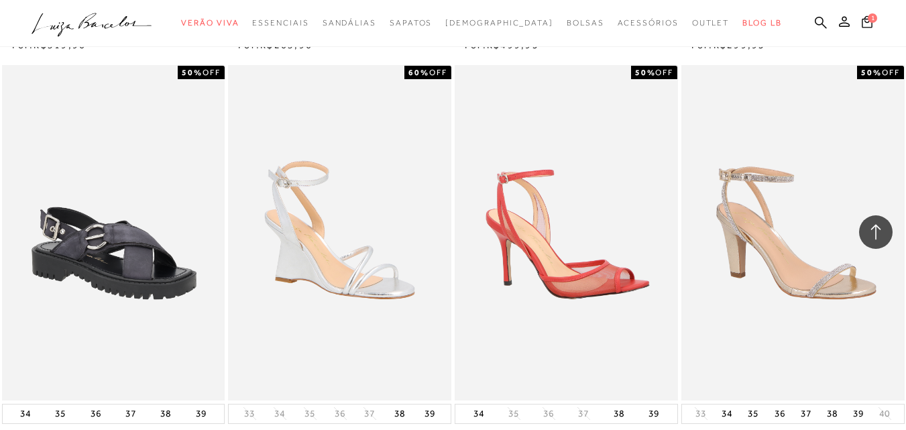
scroll to position [3848, 0]
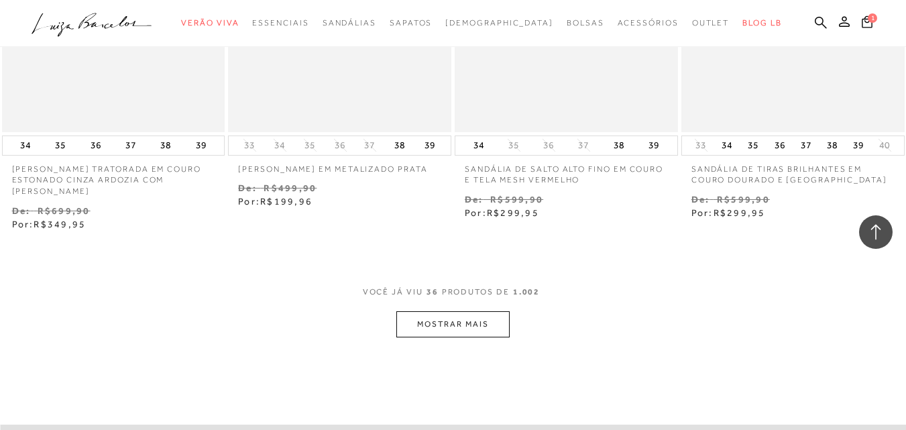
drag, startPoint x: 472, startPoint y: 243, endPoint x: 470, endPoint y: 252, distance: 9.8
click at [471, 287] on div "VOCê JÁ VIU 36 PRODUTOS DE 1.002" at bounding box center [453, 299] width 181 height 25
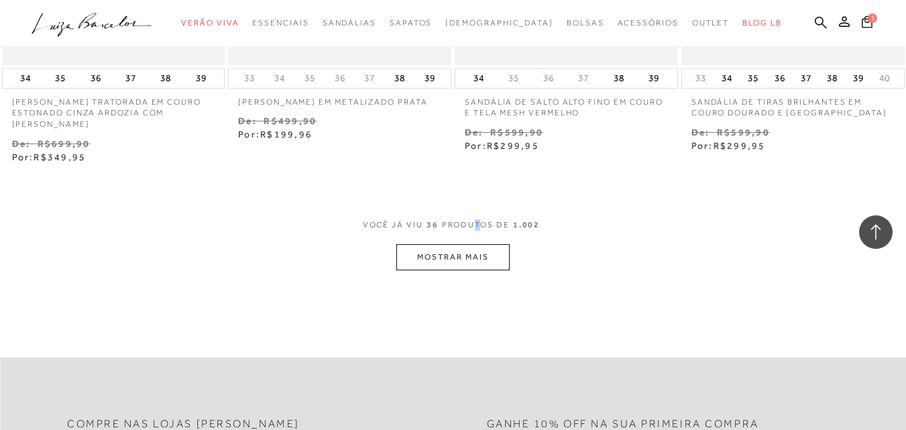
click at [470, 252] on button "MOSTRAR MAIS" at bounding box center [453, 257] width 113 height 26
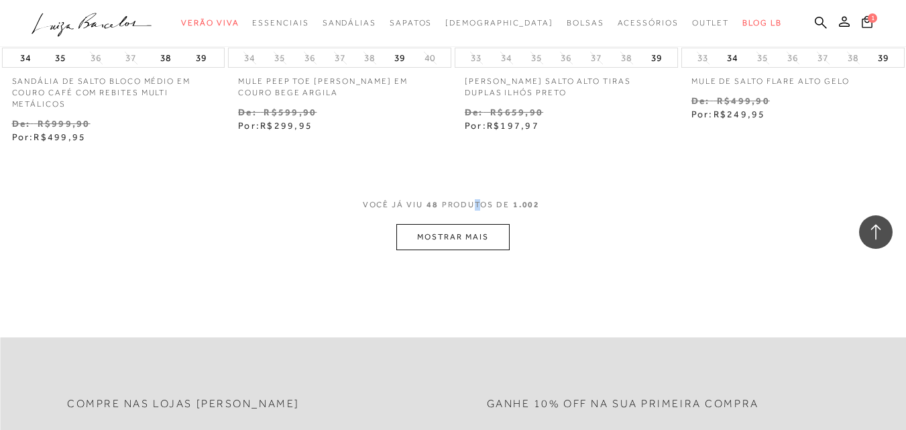
scroll to position [5257, 0]
click at [471, 236] on button "MOSTRAR MAIS" at bounding box center [453, 236] width 113 height 26
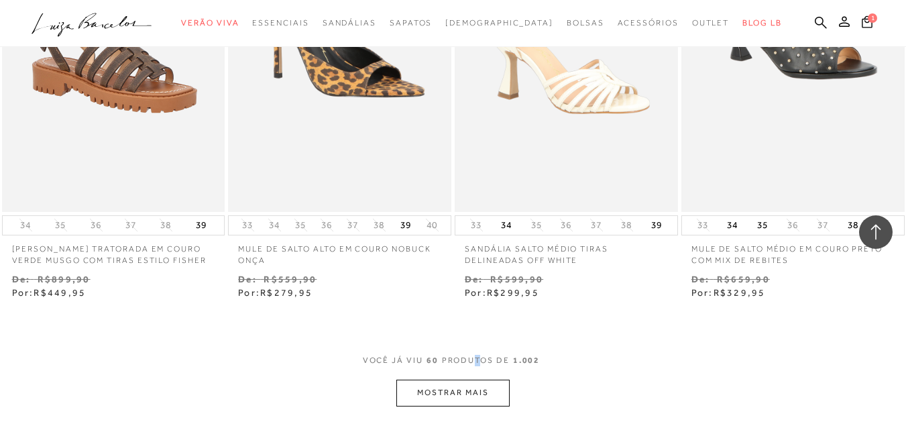
scroll to position [6532, 0]
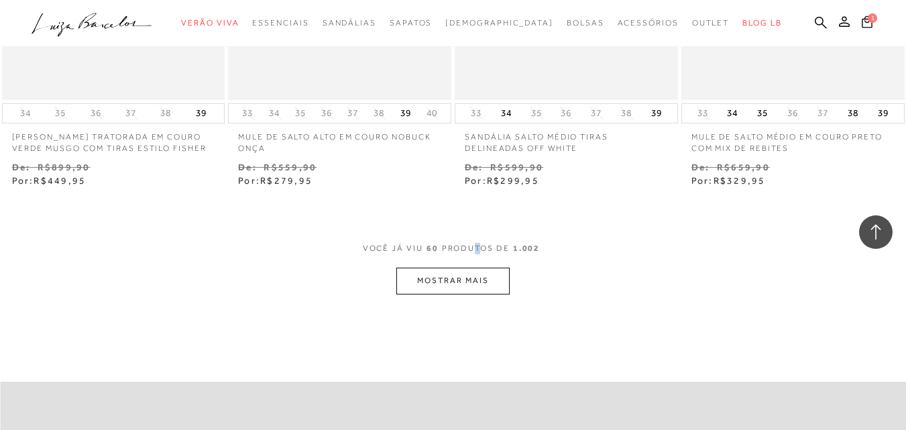
click at [459, 274] on button "MOSTRAR MAIS" at bounding box center [453, 281] width 113 height 26
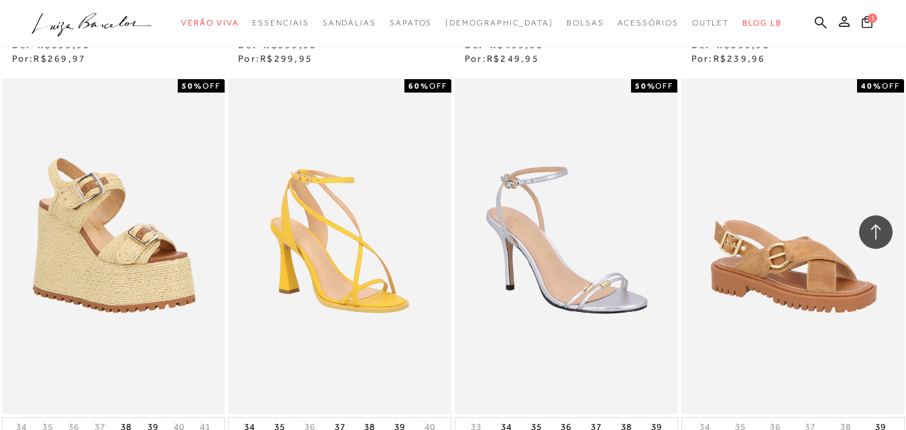
scroll to position [7874, 0]
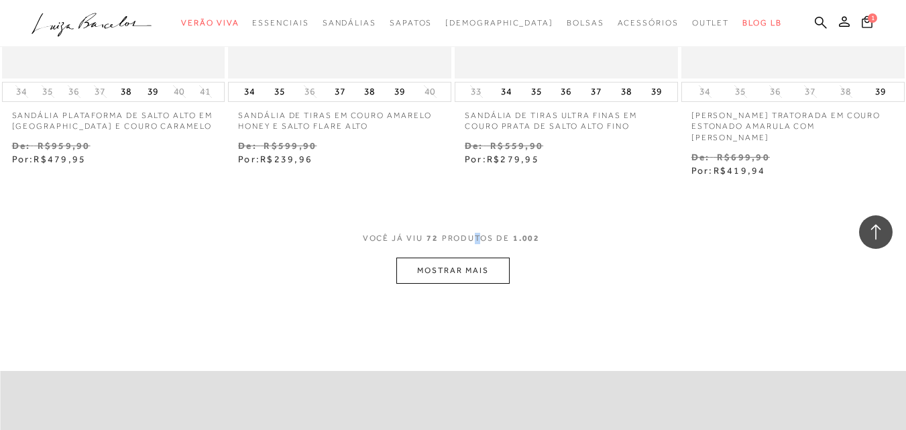
click at [458, 258] on button "MOSTRAR MAIS" at bounding box center [453, 271] width 113 height 26
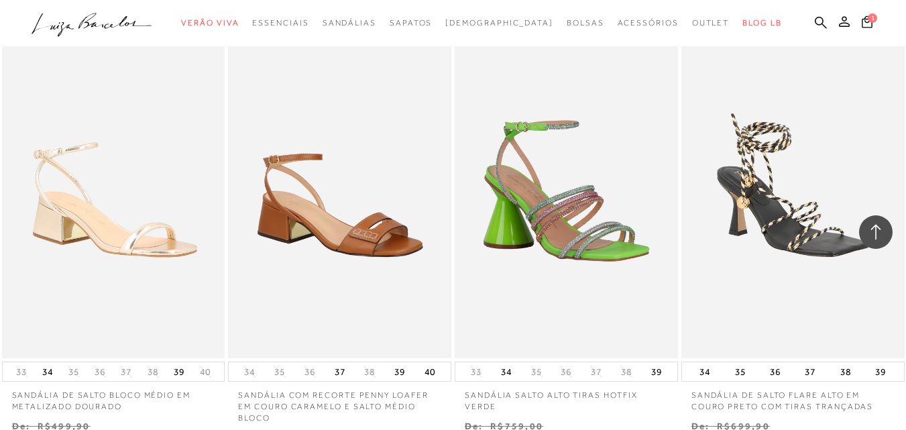
scroll to position [8545, 0]
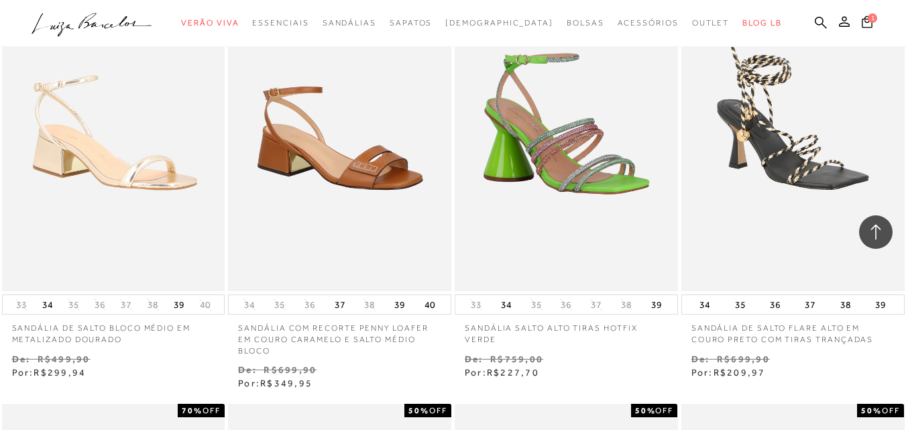
click at [358, 193] on img at bounding box center [339, 123] width 221 height 331
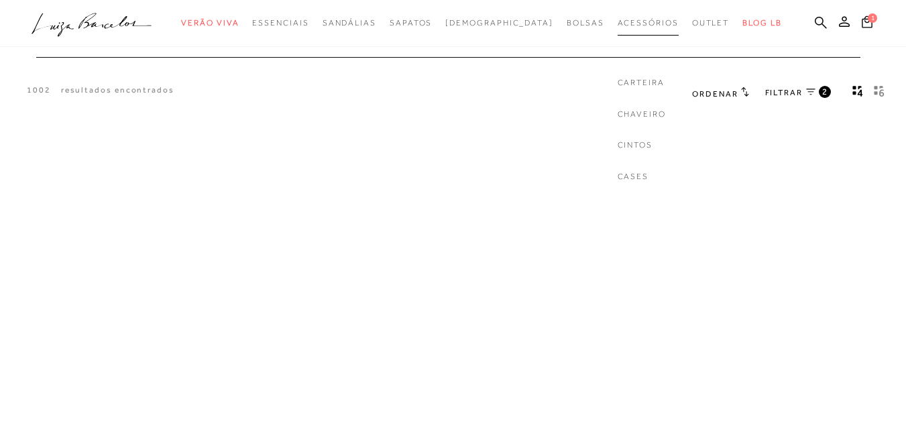
click at [450, 171] on div "A página Coleção é mostrada na exibição em grade" at bounding box center [453, 320] width 906 height 403
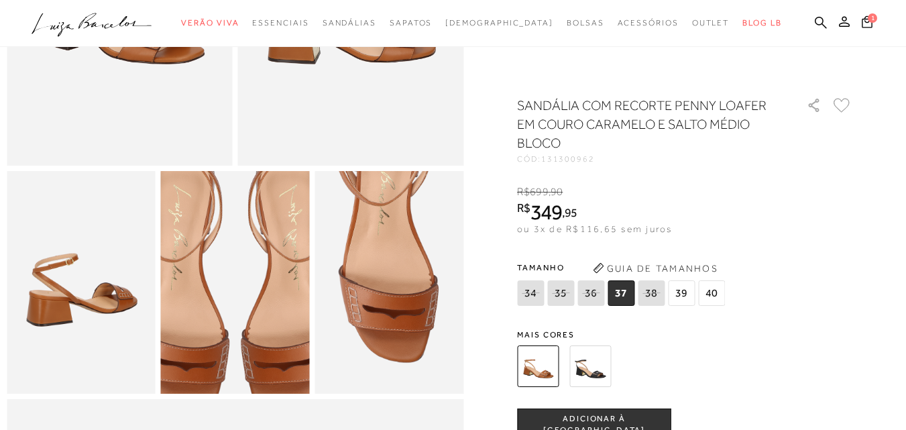
scroll to position [403, 0]
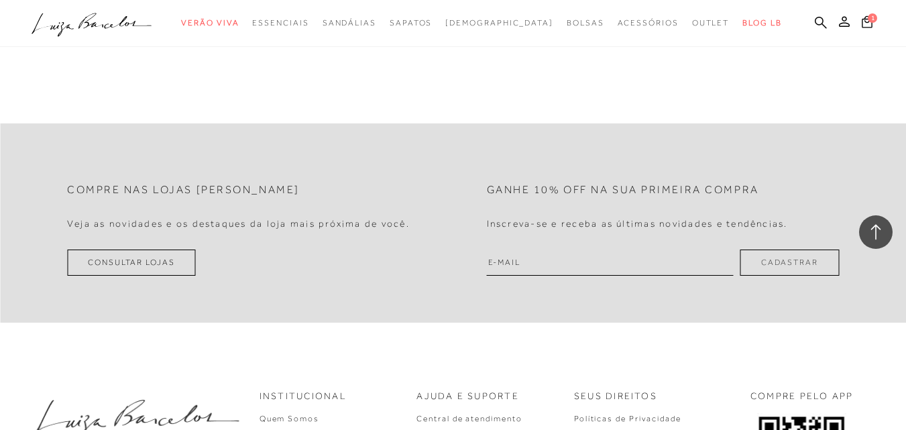
scroll to position [1275, 0]
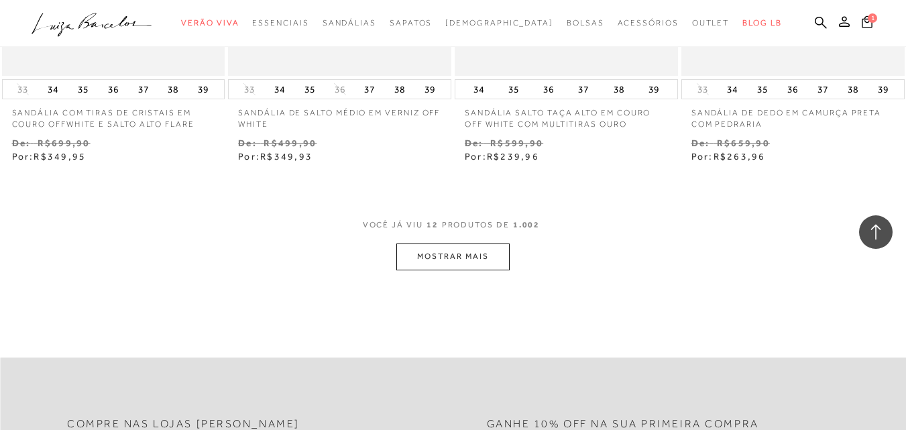
click at [458, 254] on button "MOSTRAR MAIS" at bounding box center [453, 257] width 113 height 26
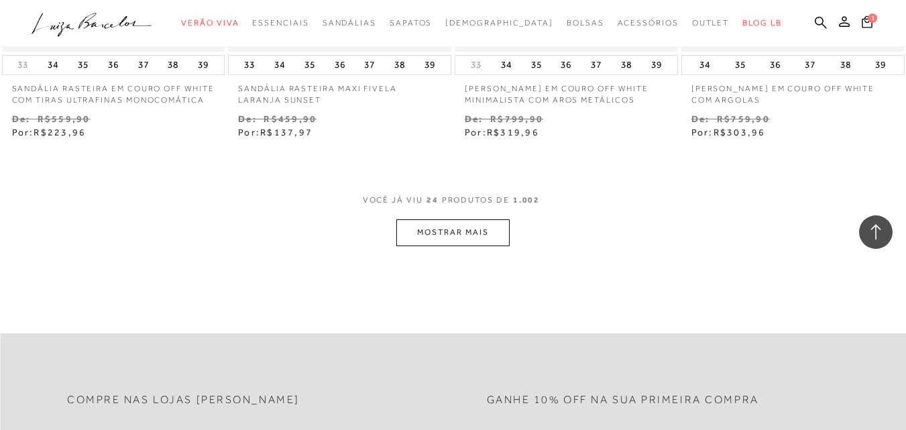
click at [463, 237] on button "MOSTRAR MAIS" at bounding box center [453, 232] width 113 height 26
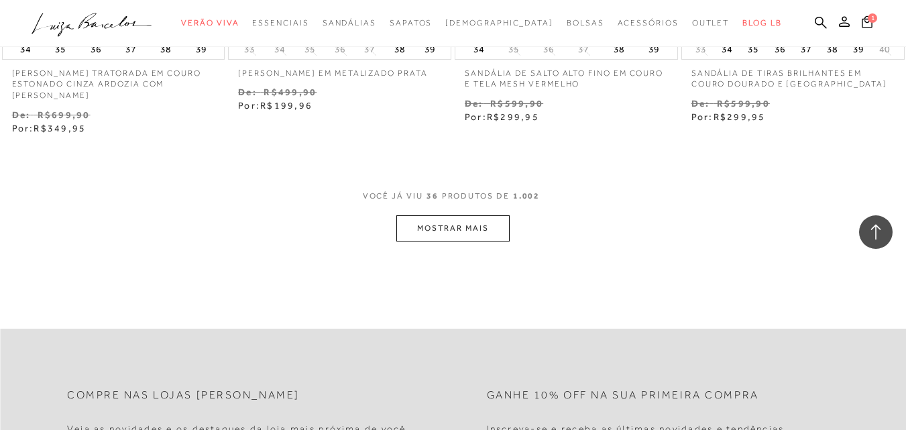
scroll to position [3950, 0]
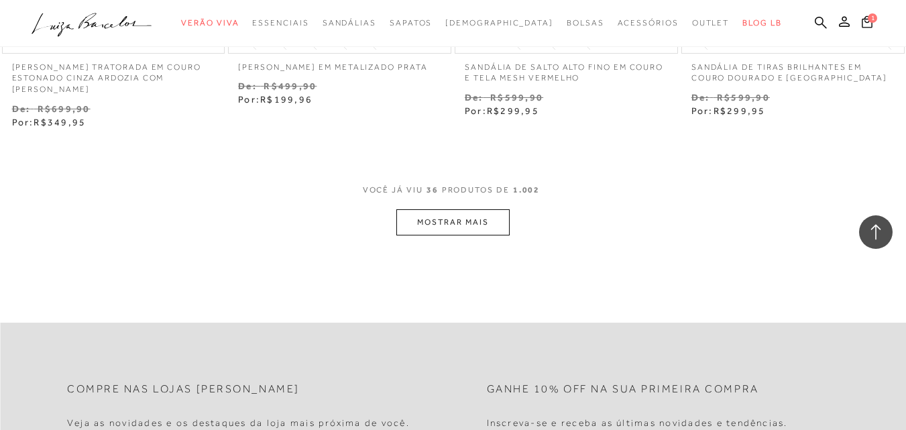
click at [464, 230] on button "MOSTRAR MAIS" at bounding box center [453, 222] width 113 height 26
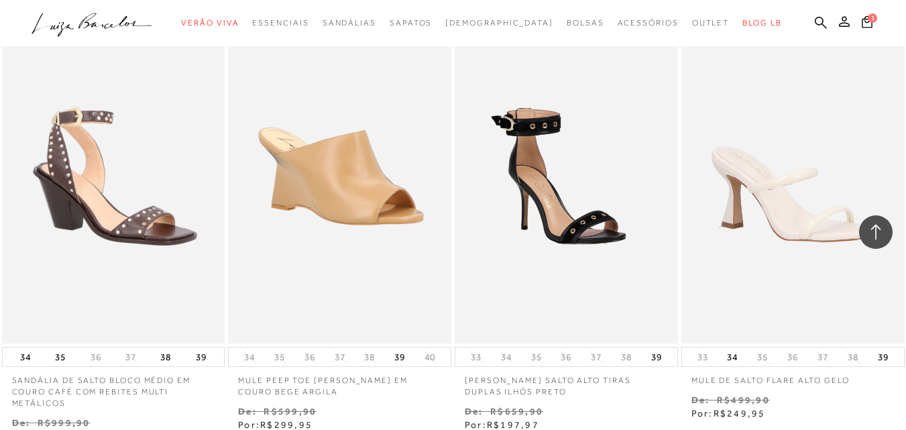
scroll to position [5359, 0]
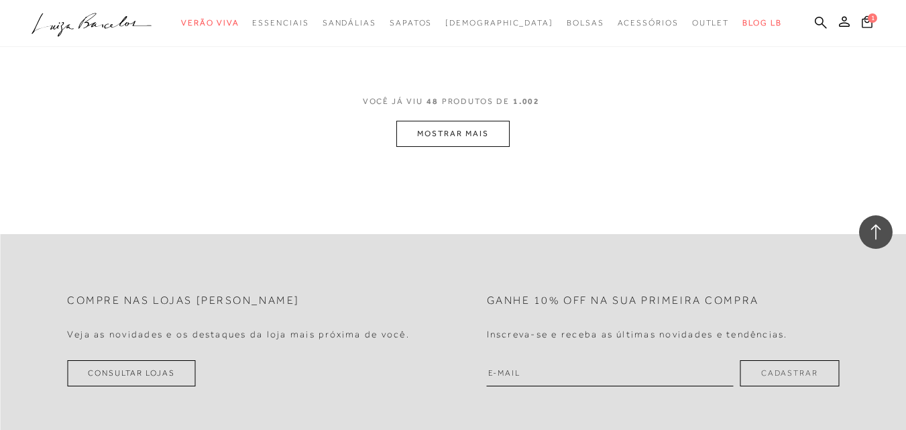
click at [486, 140] on button "MOSTRAR MAIS" at bounding box center [453, 134] width 113 height 26
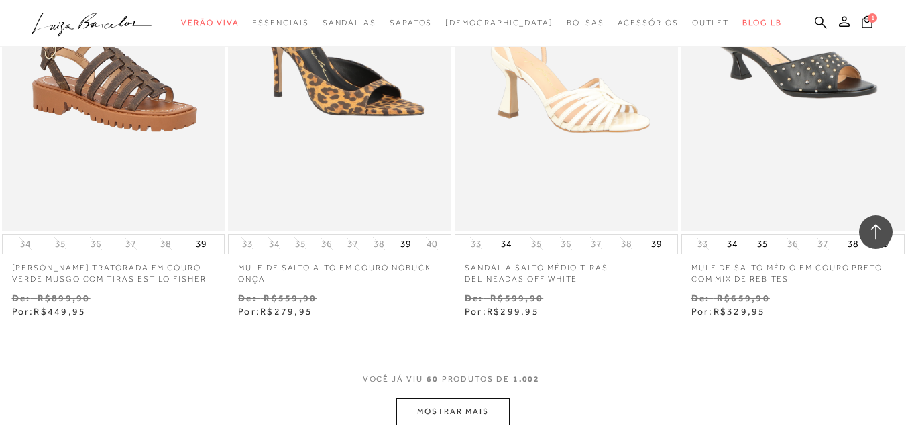
scroll to position [6567, 0]
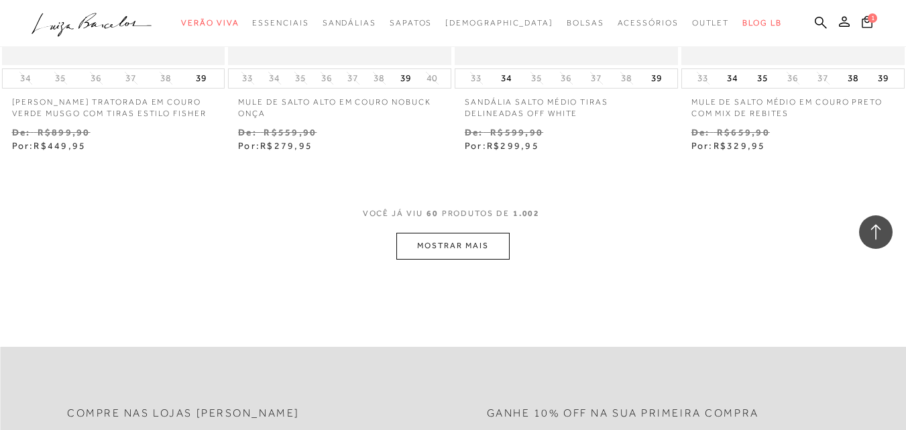
click at [444, 243] on button "MOSTRAR MAIS" at bounding box center [453, 246] width 113 height 26
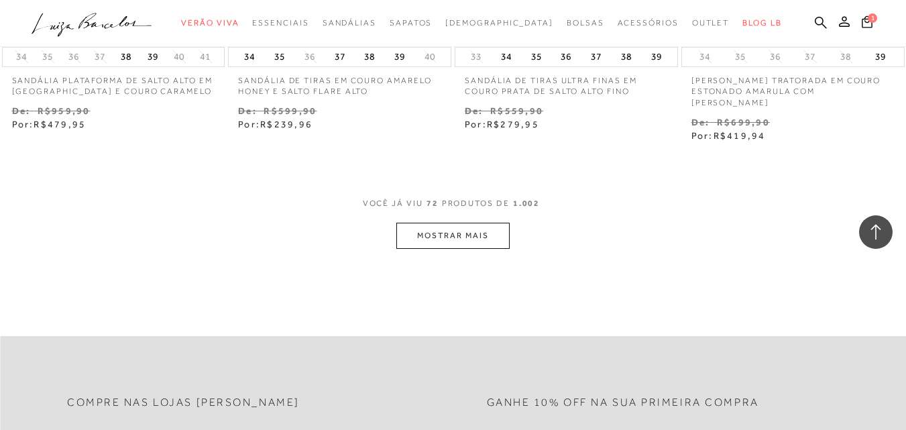
scroll to position [7976, 0]
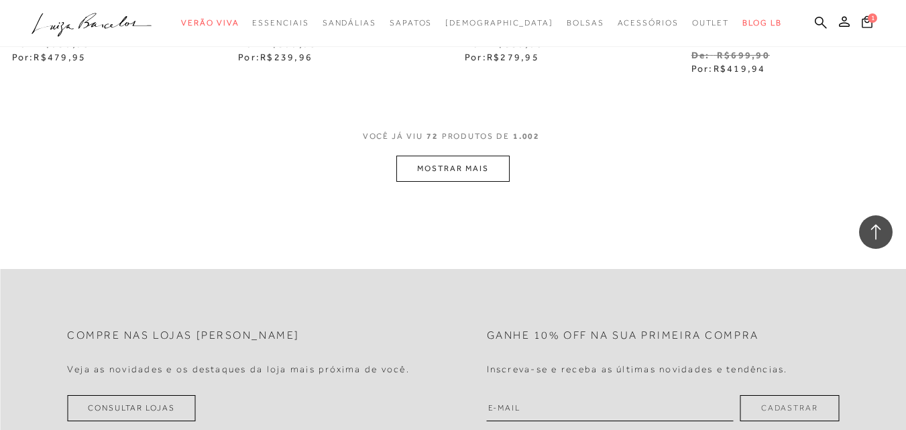
click at [490, 170] on button "MOSTRAR MAIS" at bounding box center [453, 169] width 113 height 26
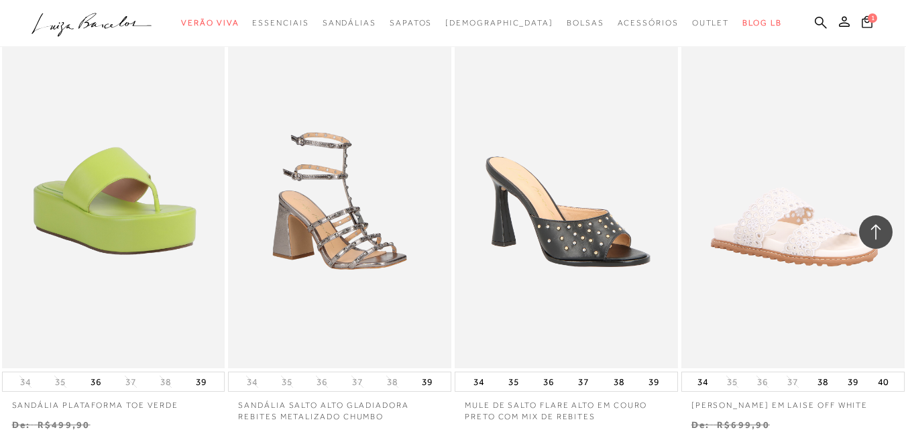
scroll to position [9251, 0]
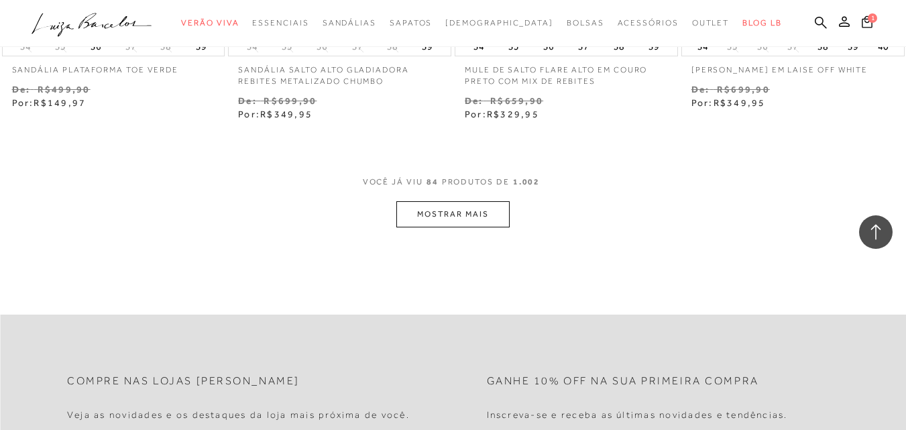
click at [472, 201] on button "MOSTRAR MAIS" at bounding box center [453, 214] width 113 height 26
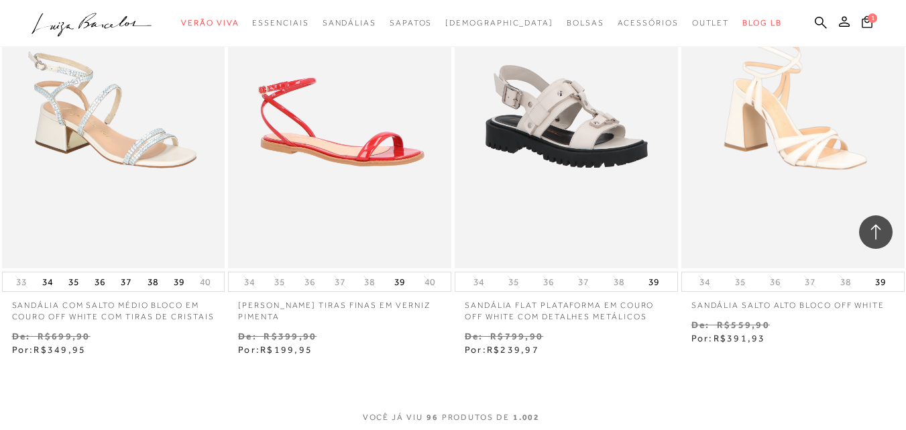
scroll to position [10459, 0]
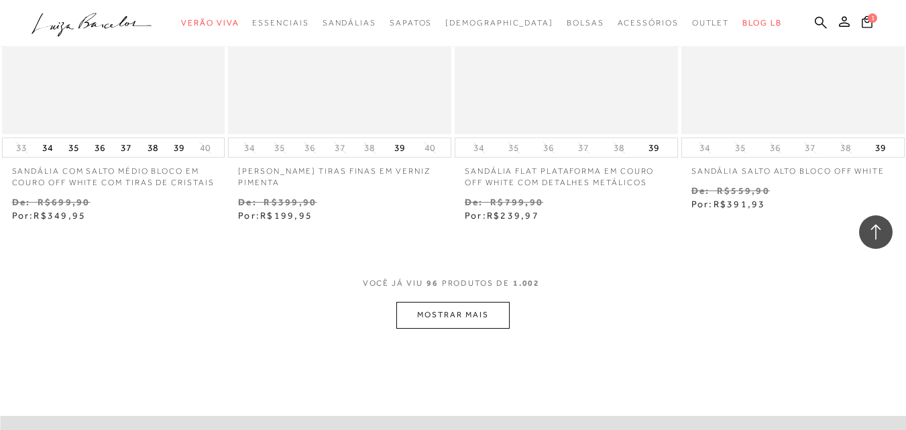
click at [453, 310] on button "MOSTRAR MAIS" at bounding box center [453, 315] width 113 height 26
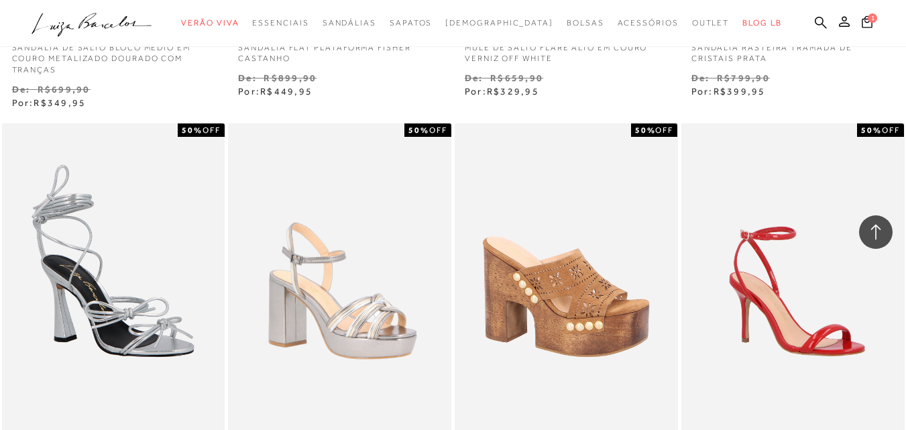
scroll to position [11717, 0]
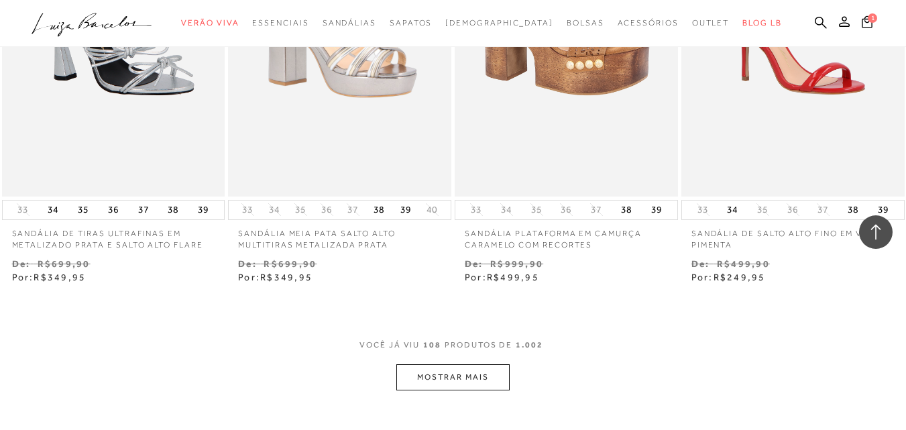
click at [452, 365] on button "MOSTRAR MAIS" at bounding box center [453, 377] width 113 height 26
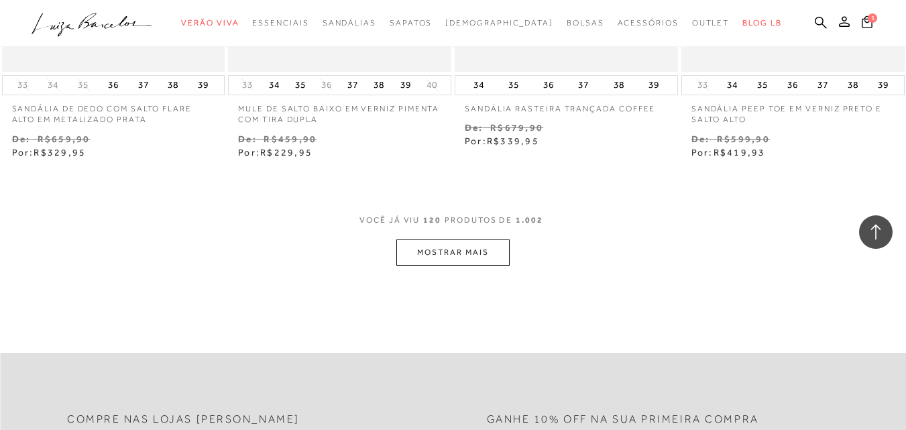
scroll to position [13193, 0]
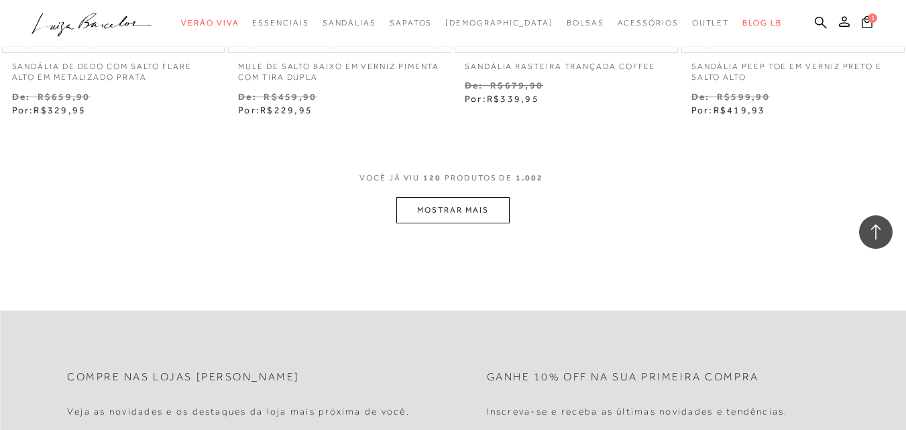
click at [470, 201] on button "MOSTRAR MAIS" at bounding box center [453, 210] width 113 height 26
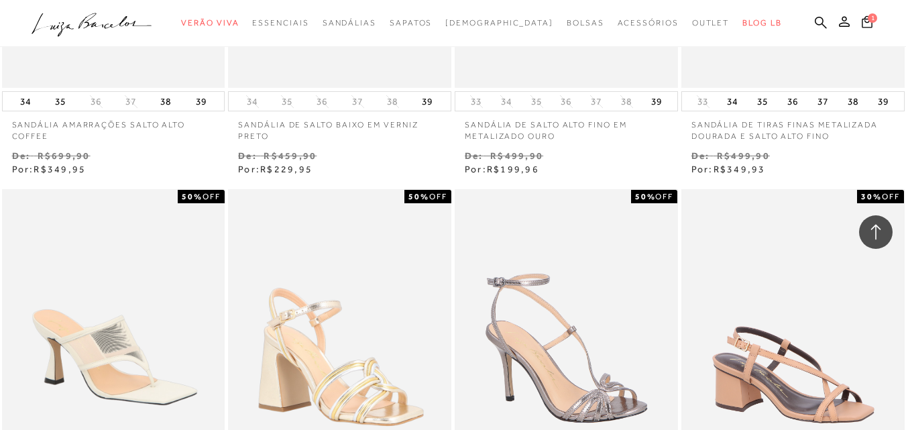
scroll to position [14175, 0]
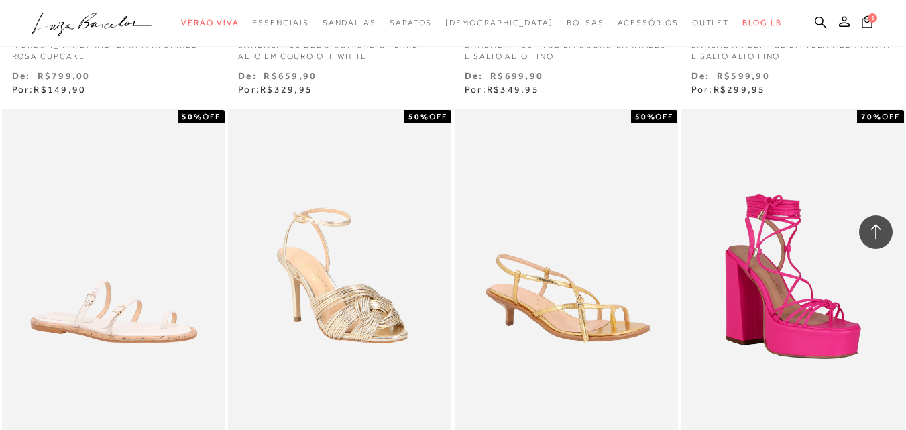
scroll to position [15449, 0]
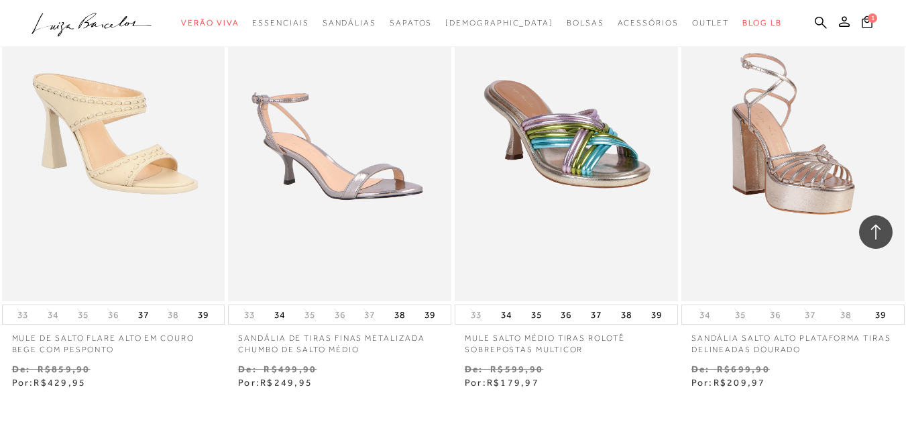
scroll to position [17076, 0]
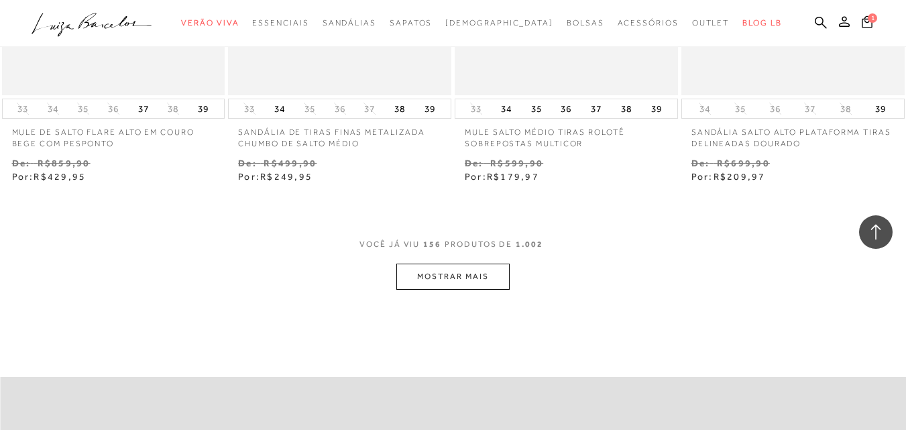
click at [453, 264] on button "MOSTRAR MAIS" at bounding box center [453, 277] width 113 height 26
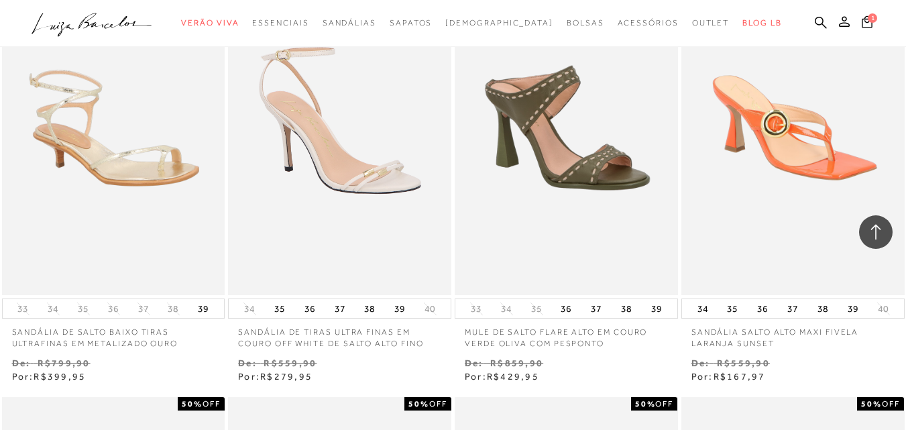
scroll to position [17753, 0]
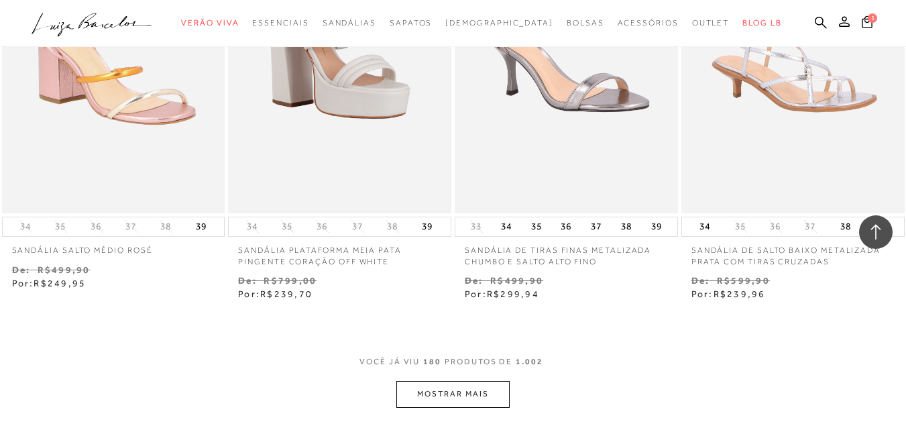
scroll to position [19617, 0]
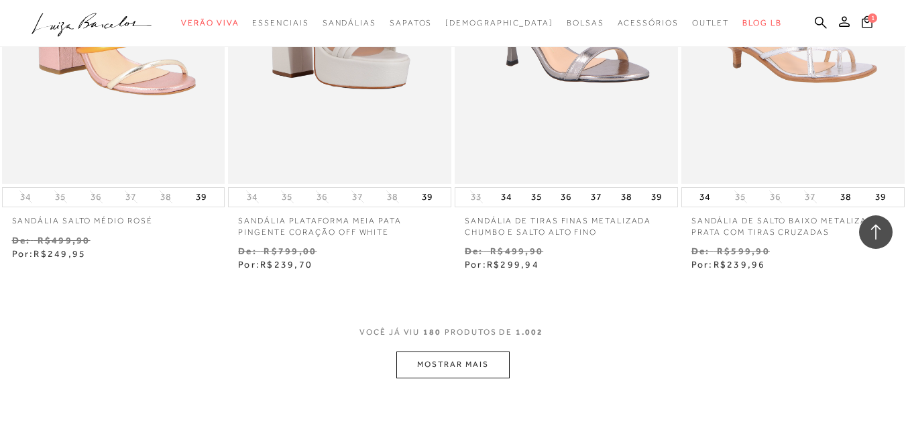
click at [455, 374] on button "MOSTRAR MAIS" at bounding box center [453, 365] width 113 height 26
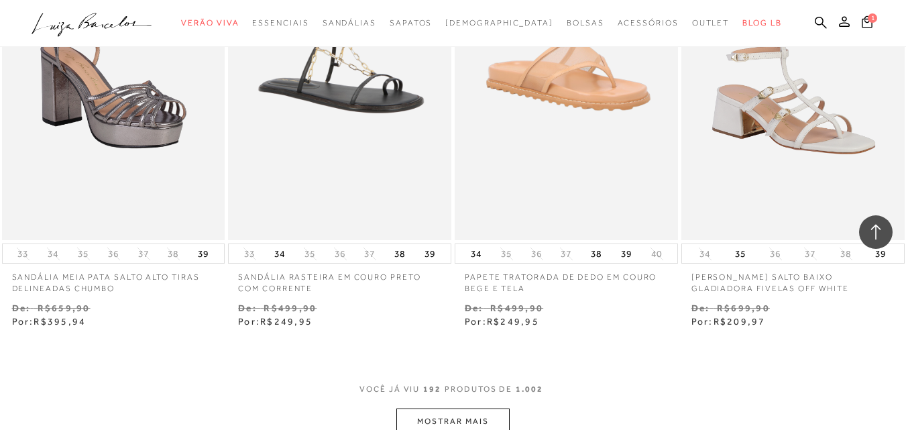
scroll to position [21093, 0]
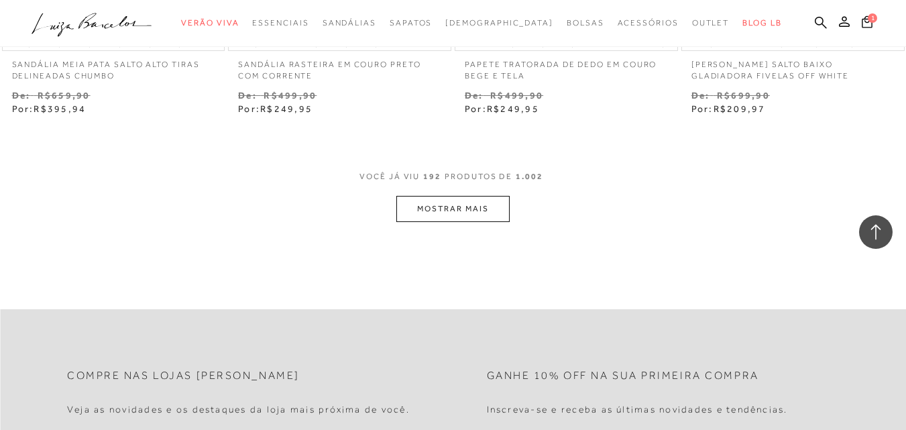
click at [458, 211] on button "MOSTRAR MAIS" at bounding box center [453, 209] width 113 height 26
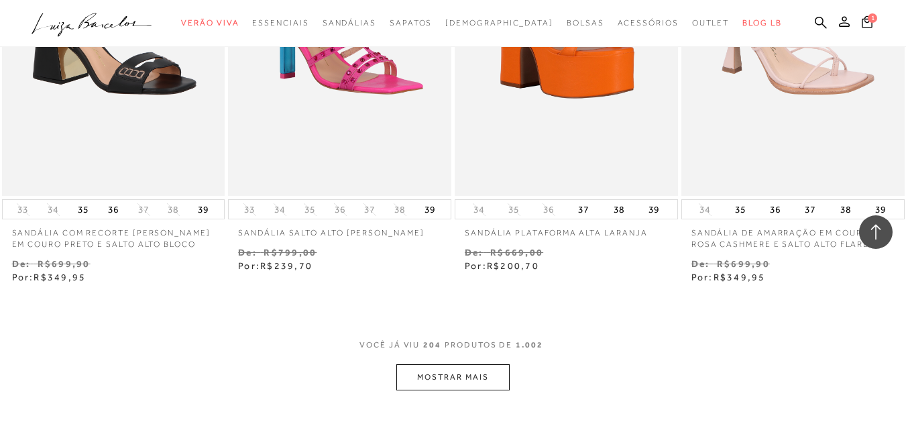
scroll to position [22344, 0]
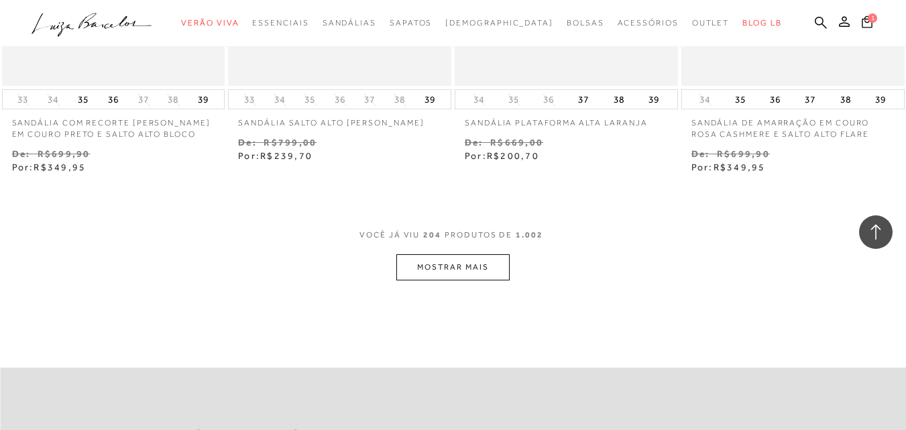
click at [466, 254] on button "MOSTRAR MAIS" at bounding box center [453, 267] width 113 height 26
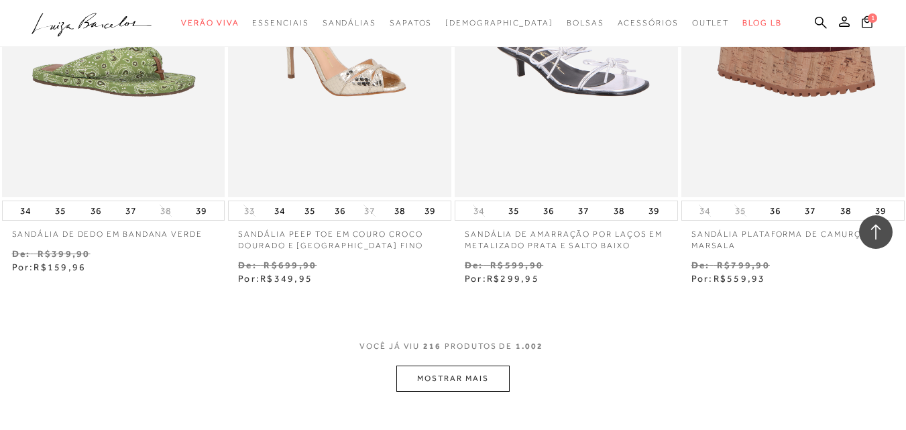
scroll to position [23643, 0]
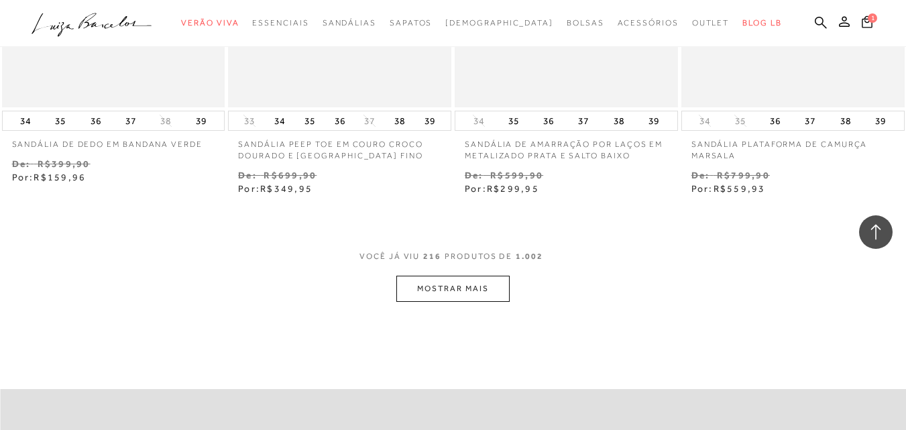
click at [435, 287] on button "MOSTRAR MAIS" at bounding box center [453, 289] width 113 height 26
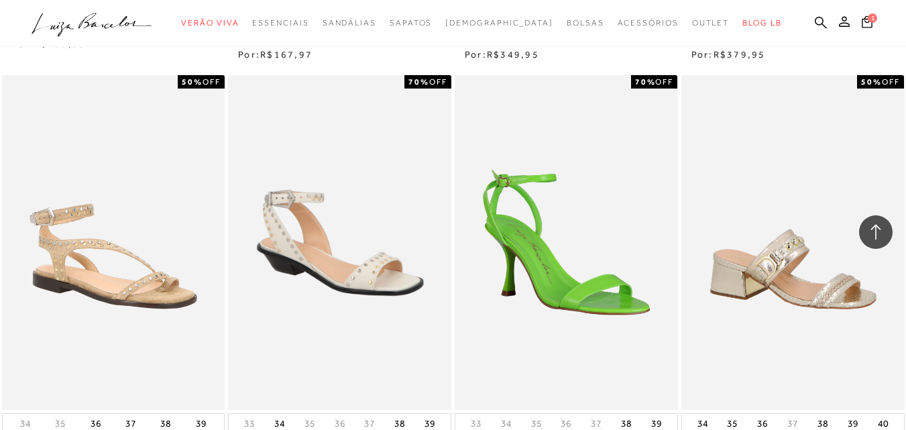
scroll to position [24918, 0]
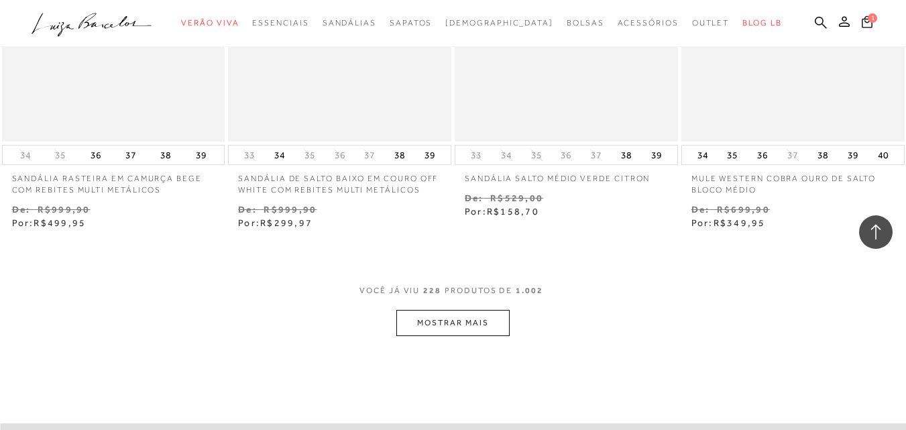
click at [451, 330] on button "MOSTRAR MAIS" at bounding box center [453, 323] width 113 height 26
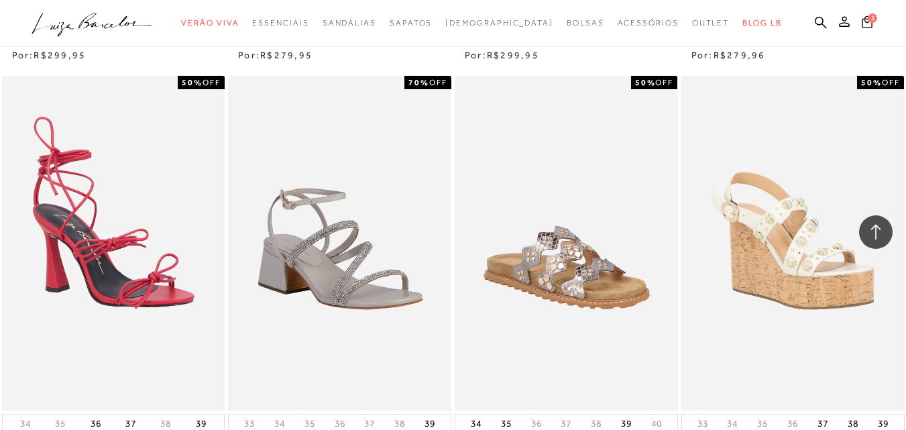
scroll to position [26051, 0]
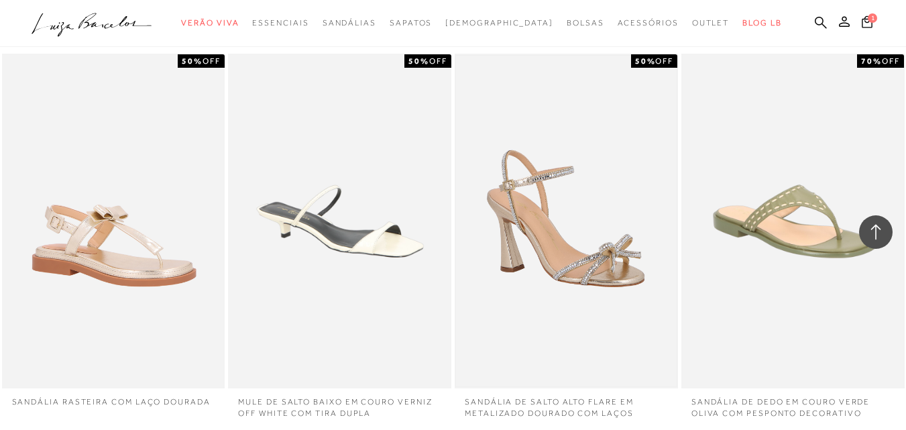
scroll to position [28443, 0]
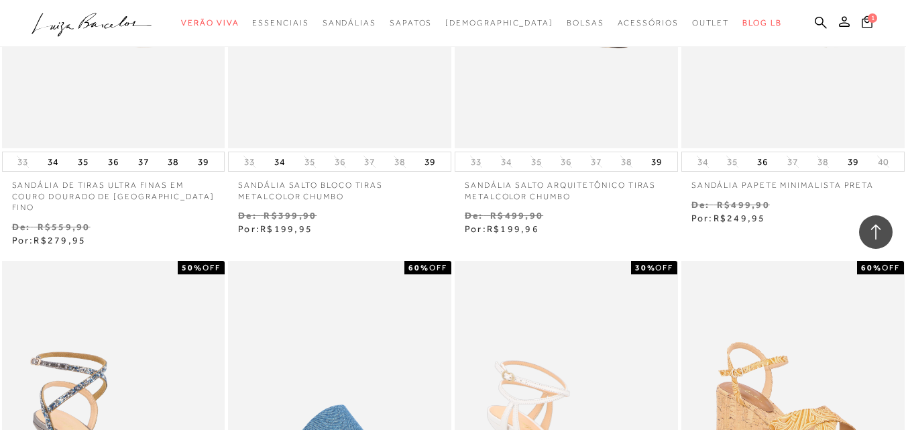
scroll to position [31080, 0]
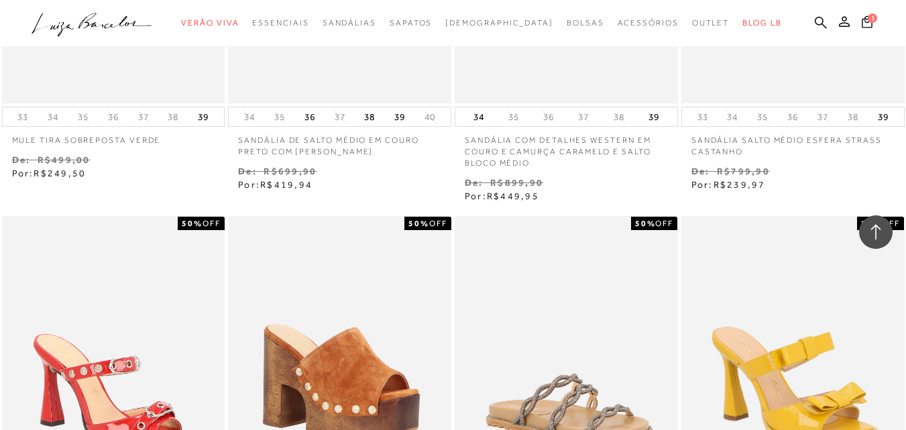
scroll to position [32307, 0]
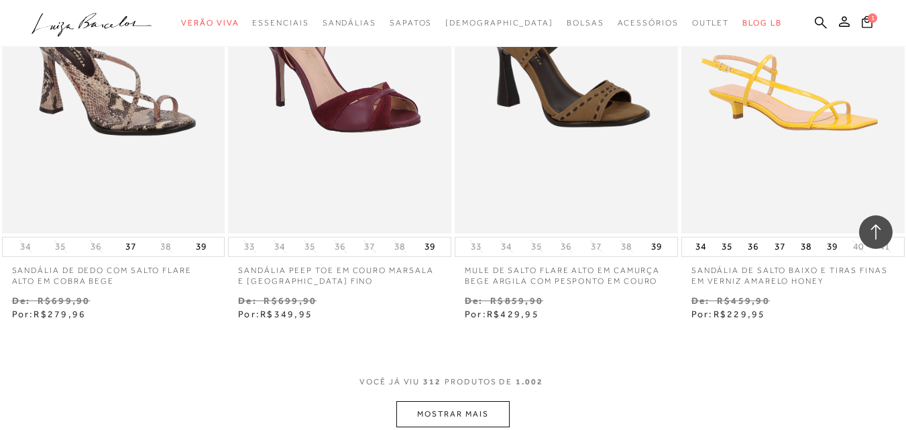
scroll to position [34164, 0]
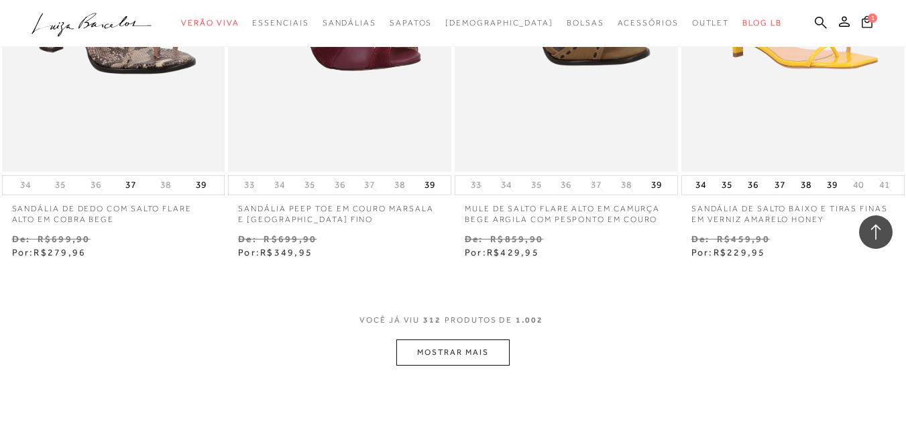
click at [470, 340] on button "MOSTRAR MAIS" at bounding box center [453, 353] width 113 height 26
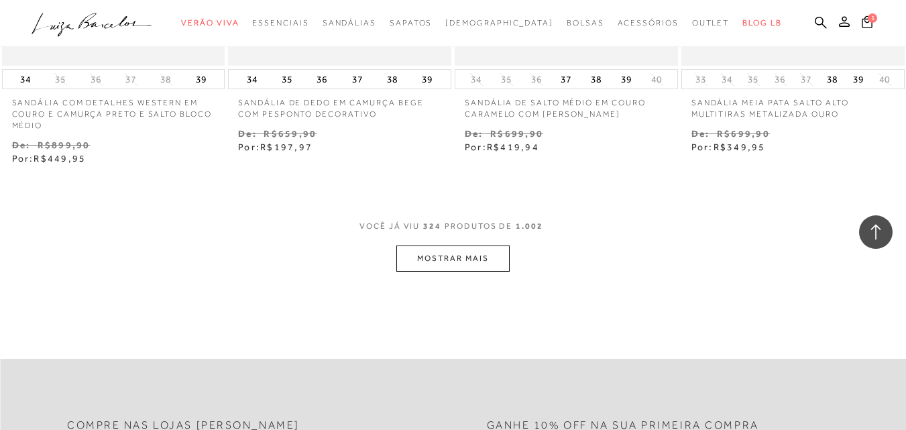
scroll to position [35640, 0]
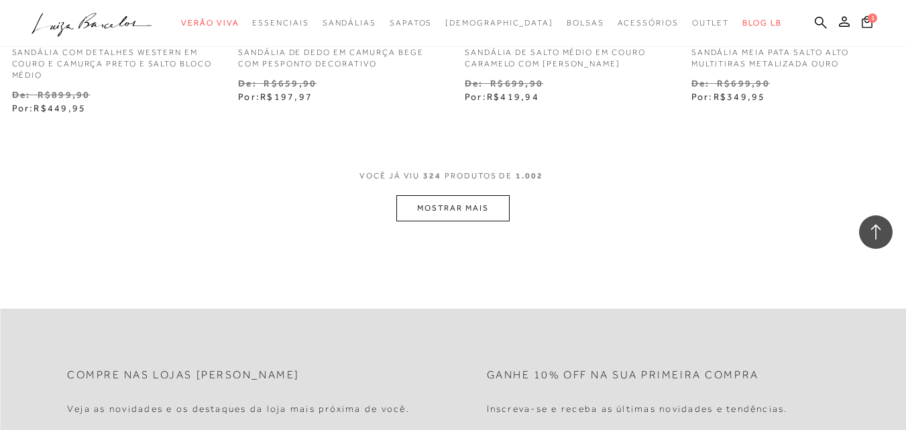
click at [456, 195] on button "MOSTRAR MAIS" at bounding box center [453, 208] width 113 height 26
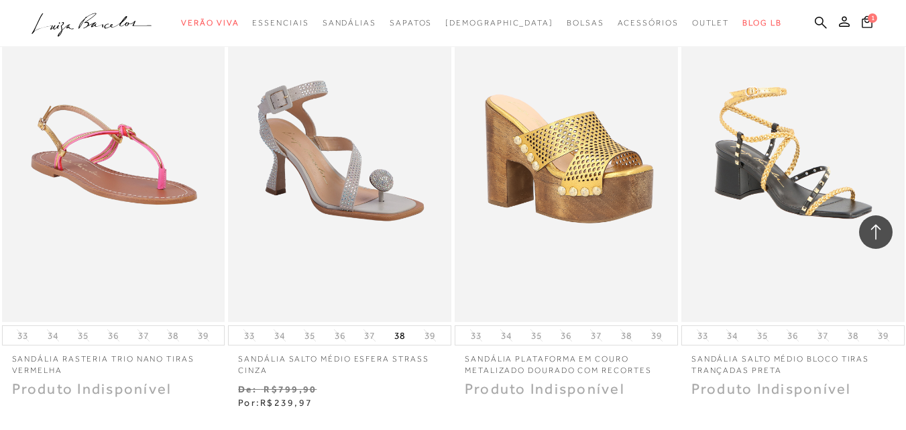
scroll to position [36848, 0]
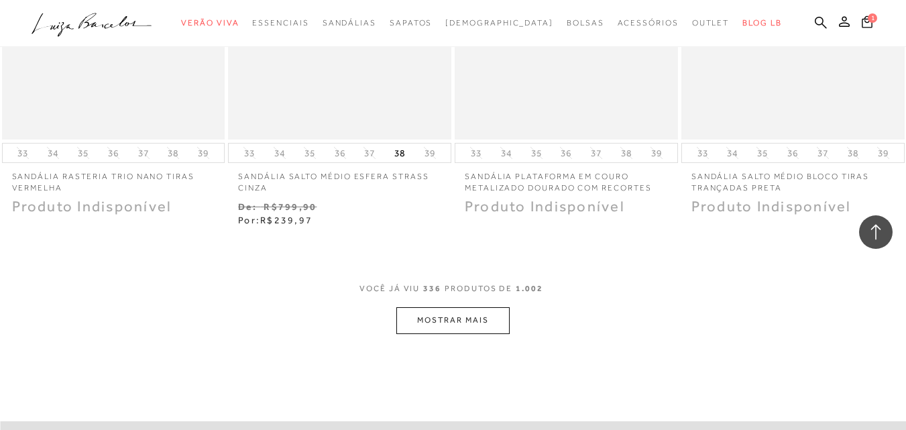
click at [440, 307] on button "MOSTRAR MAIS" at bounding box center [453, 320] width 113 height 26
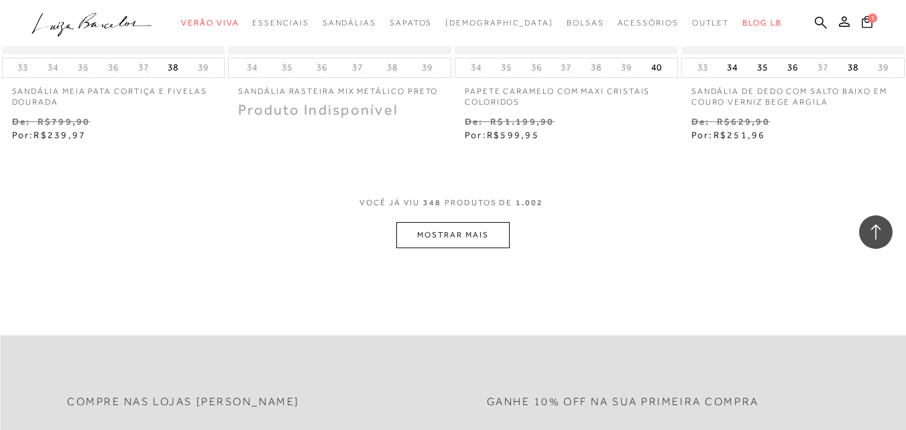
scroll to position [38257, 0]
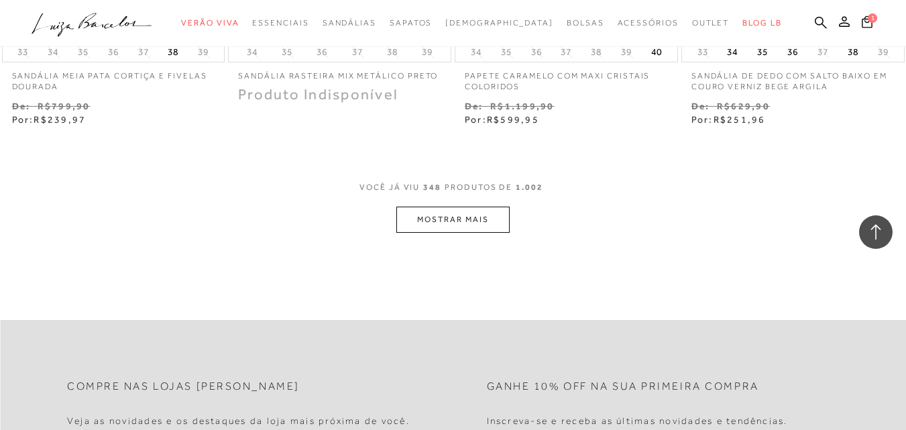
click at [467, 207] on button "MOSTRAR MAIS" at bounding box center [453, 220] width 113 height 26
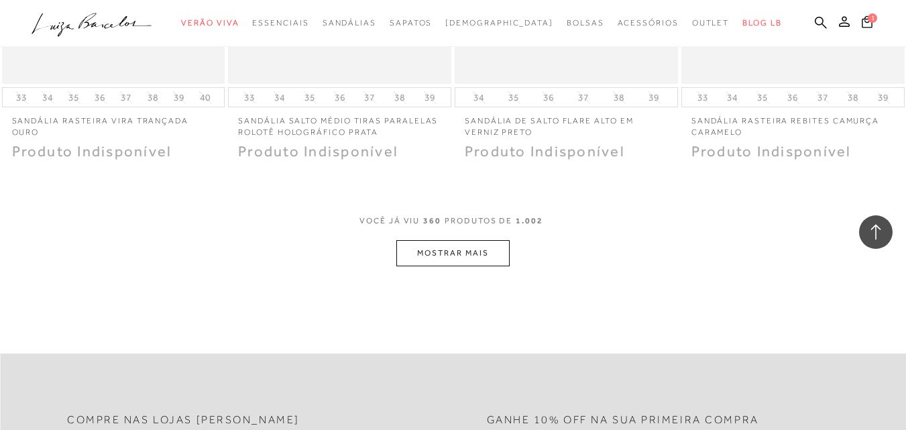
scroll to position [39196, 0]
